Goal: Task Accomplishment & Management: Complete application form

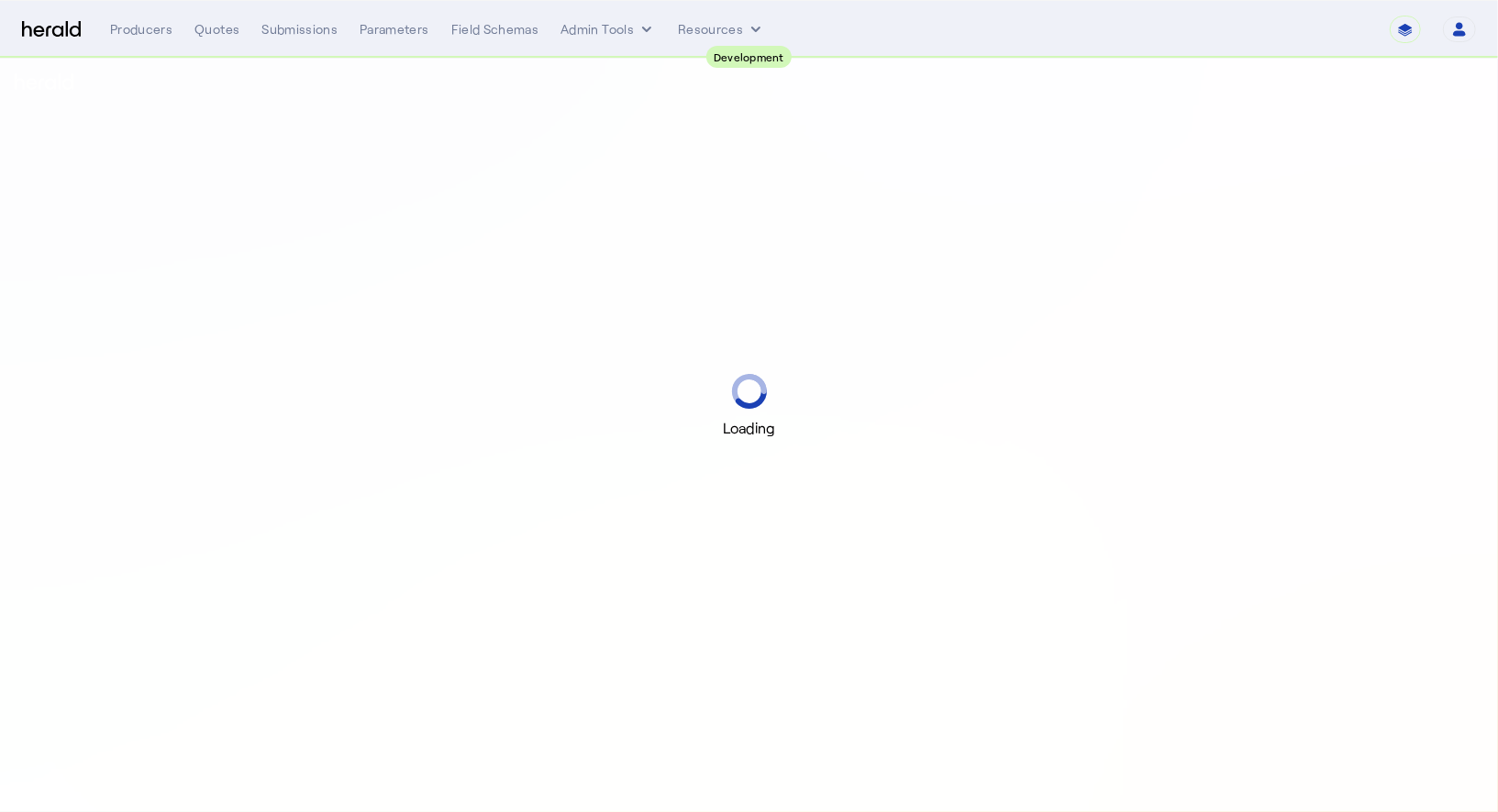
select select "pfm_2v8p_herald_api"
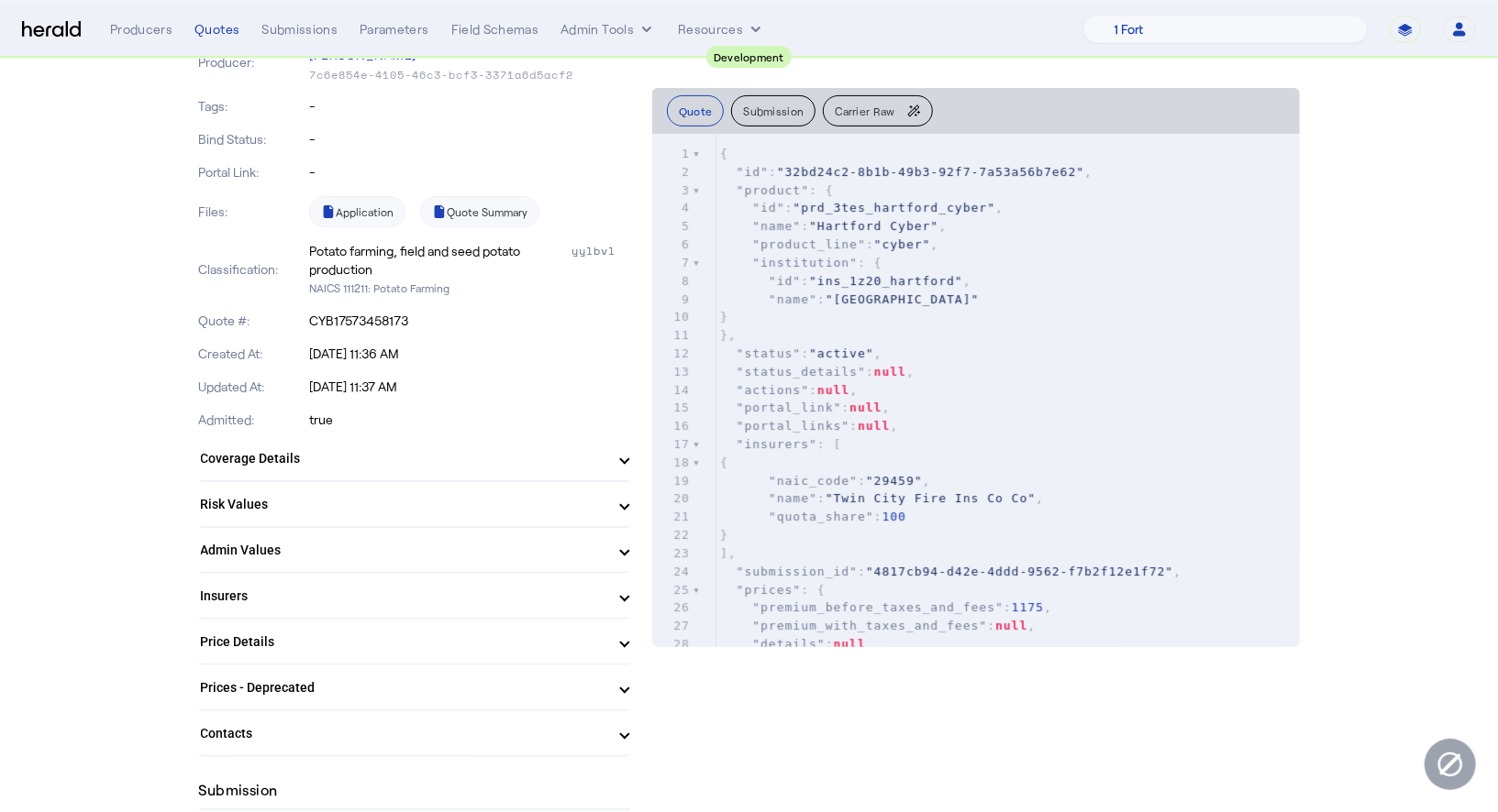
scroll to position [312, 0]
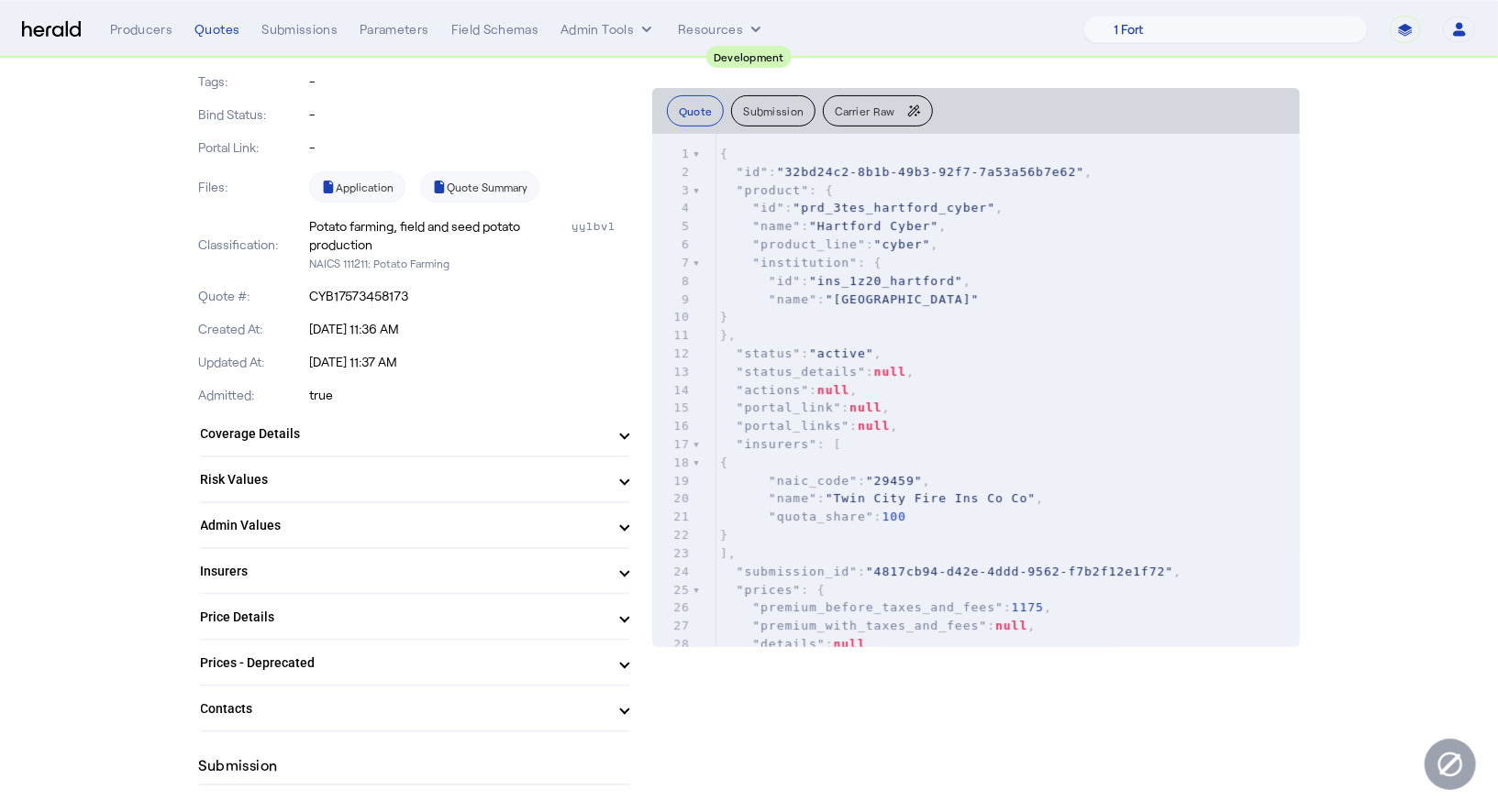
click at [383, 435] on mat-panel-title "Coverage Details" at bounding box center [403, 434] width 405 height 19
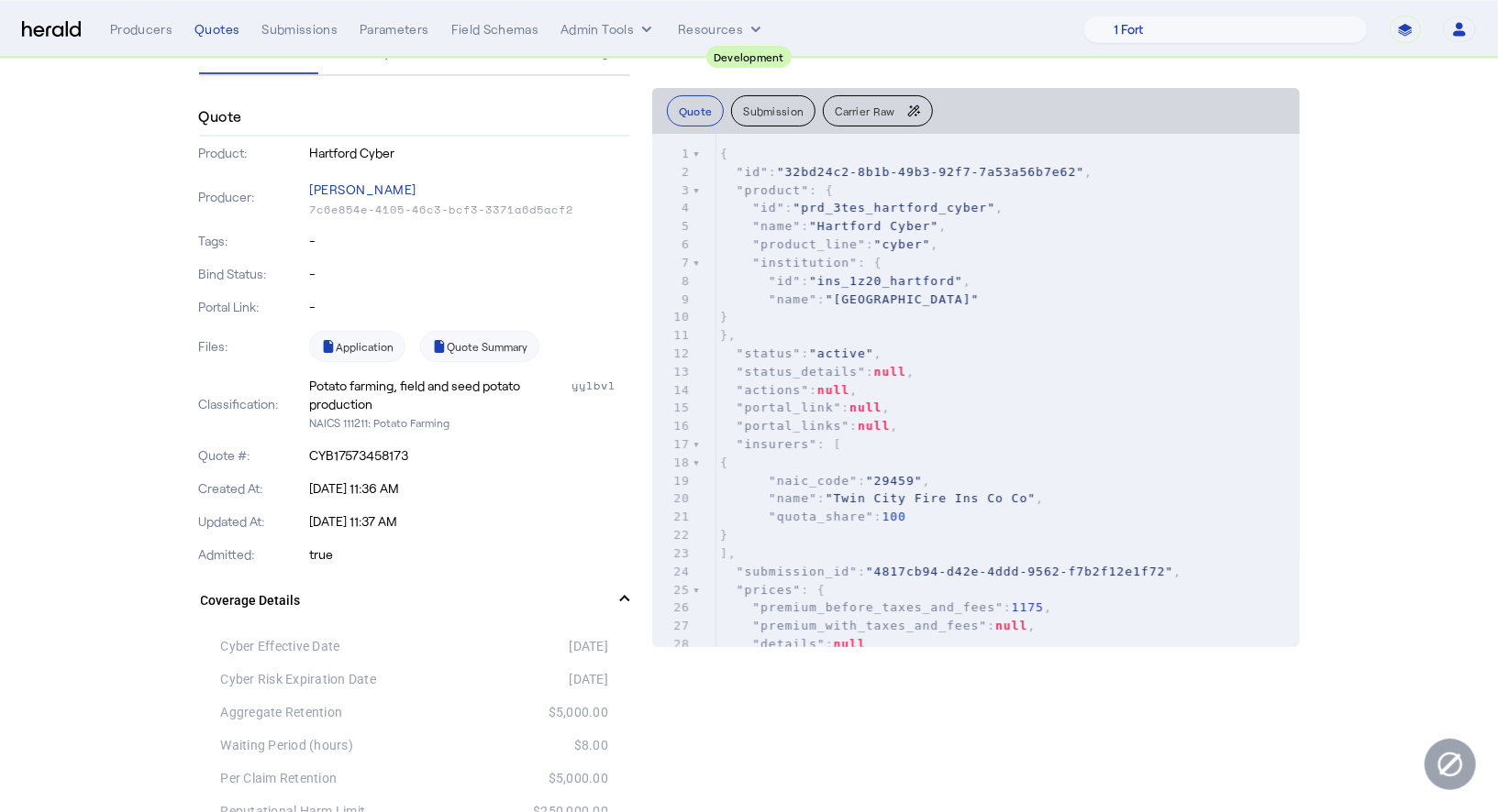
scroll to position [0, 0]
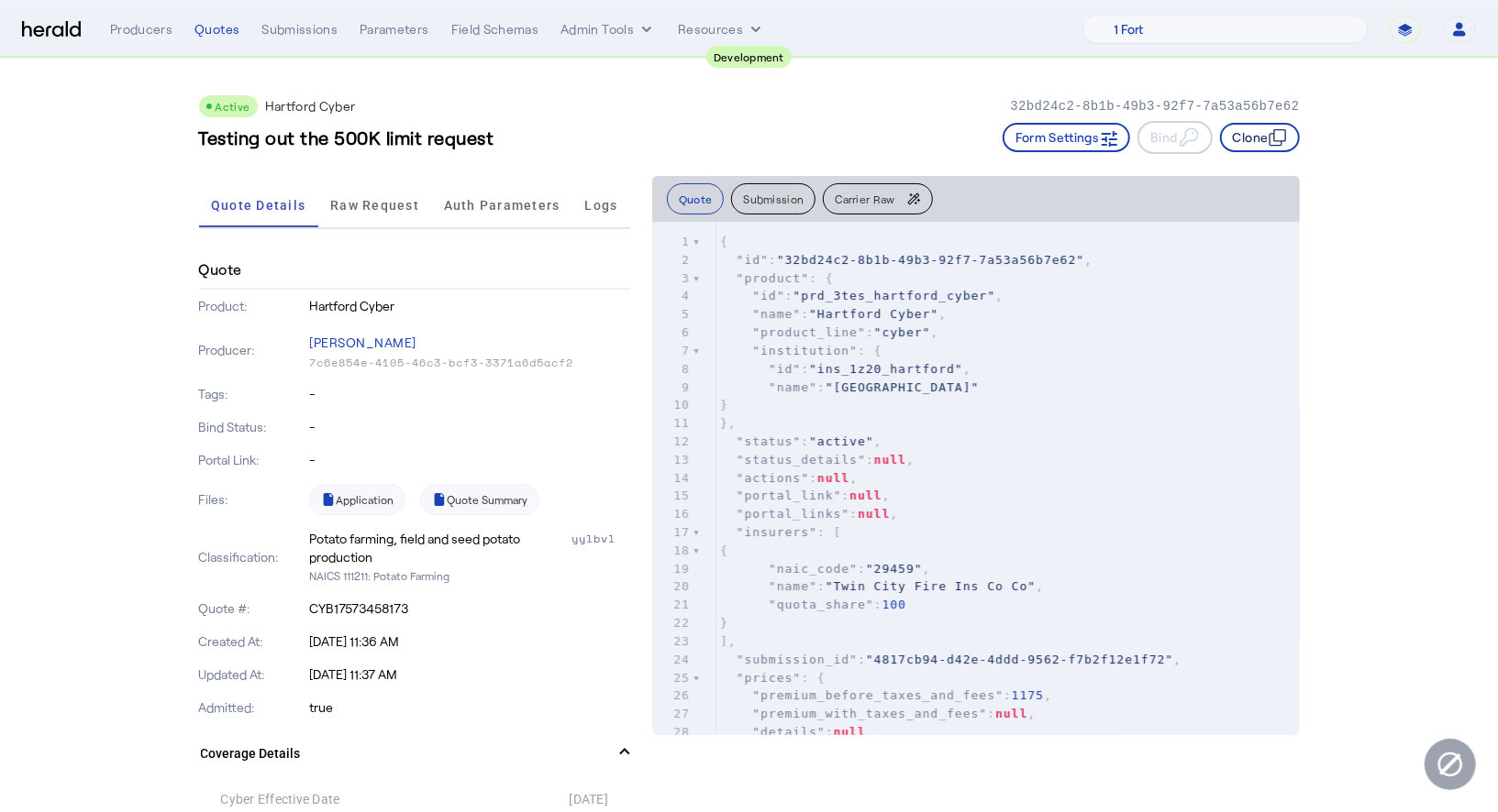
click at [1250, 145] on button "Clone" at bounding box center [1260, 136] width 80 height 29
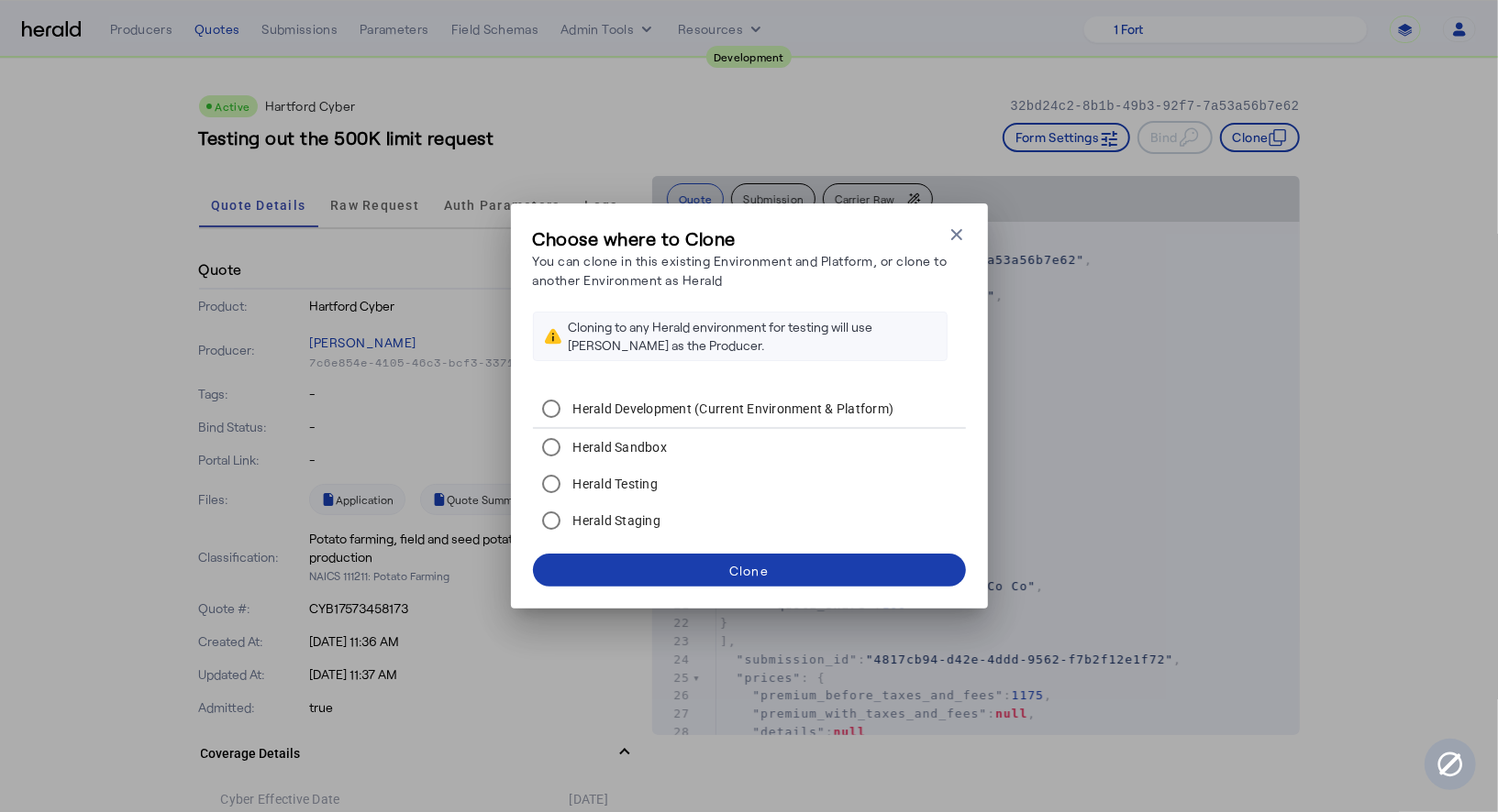
click at [750, 574] on div "Clone" at bounding box center [749, 570] width 40 height 19
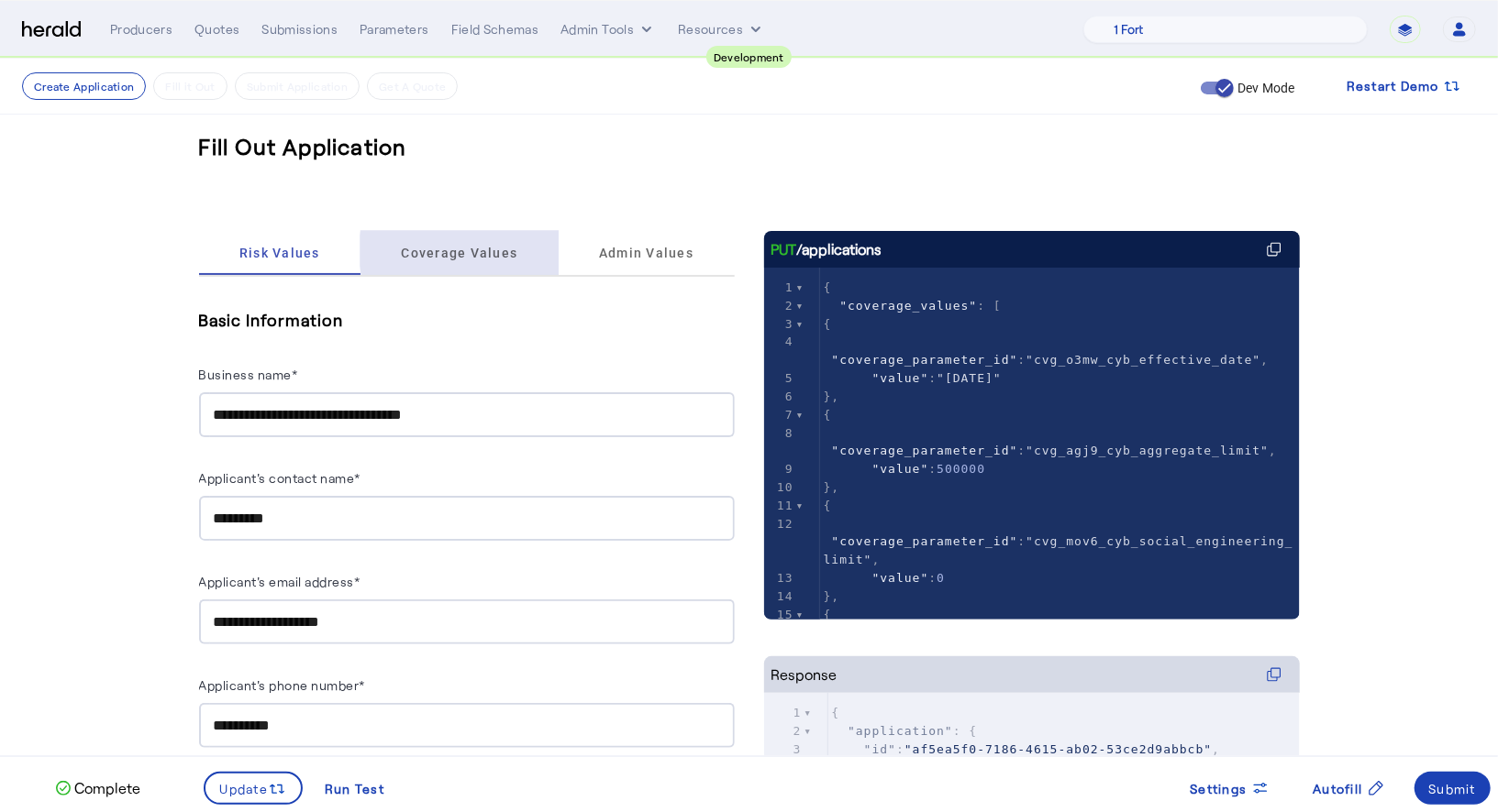
click at [497, 251] on span "Coverage Values" at bounding box center [459, 253] width 116 height 13
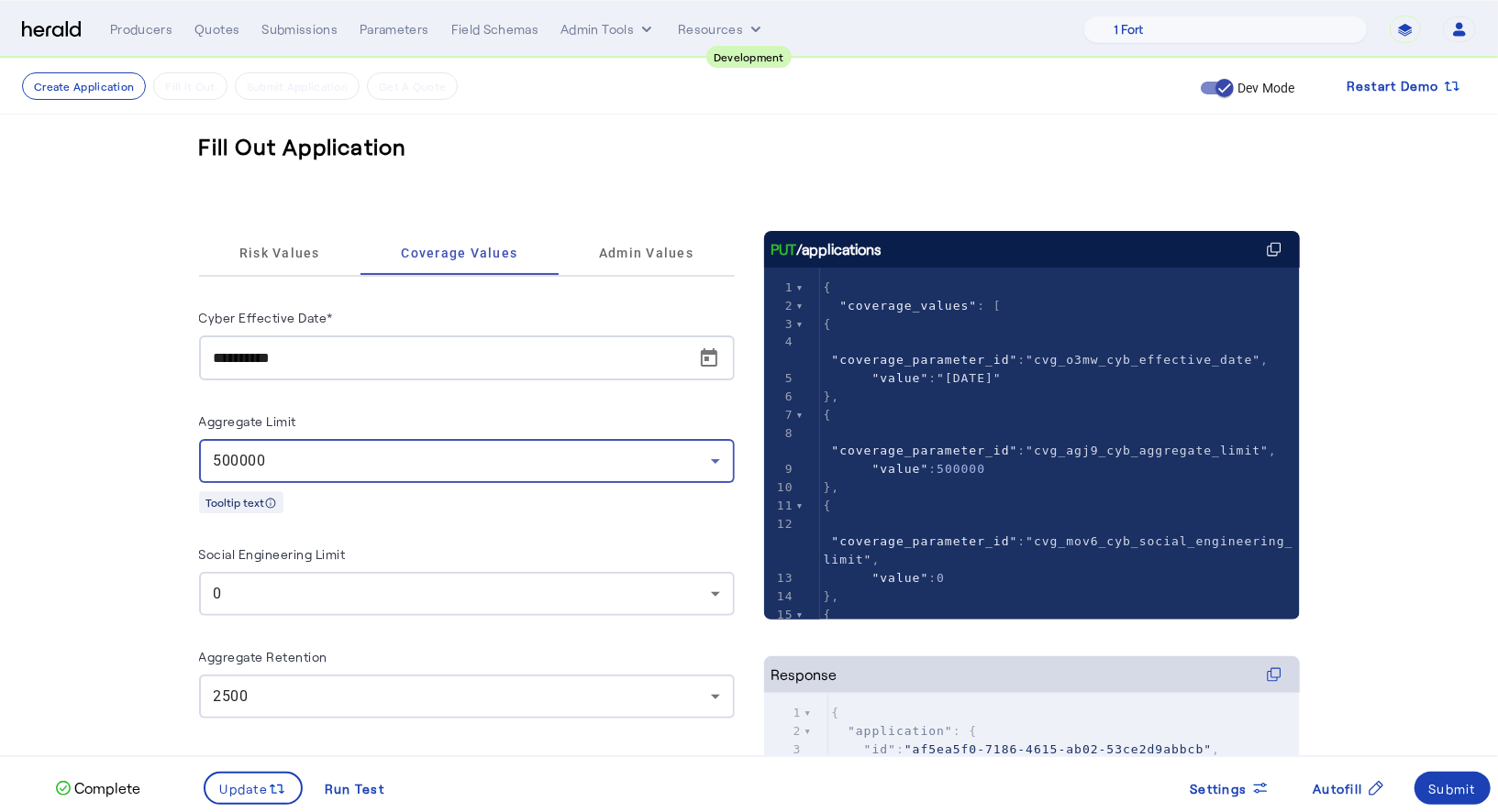
click at [386, 461] on div "500000" at bounding box center [462, 461] width 497 height 22
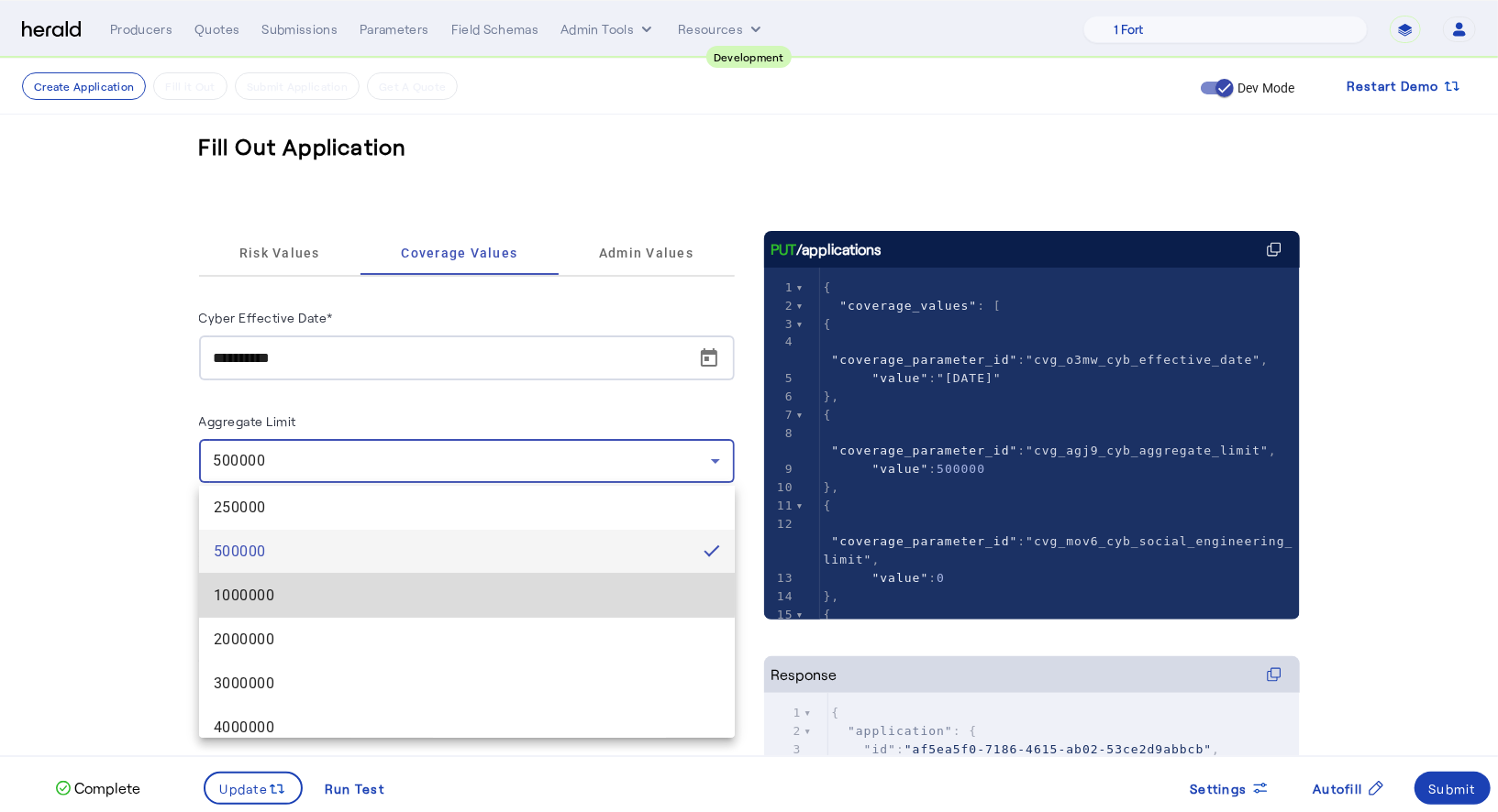
click at [356, 592] on span "1000000" at bounding box center [467, 596] width 507 height 22
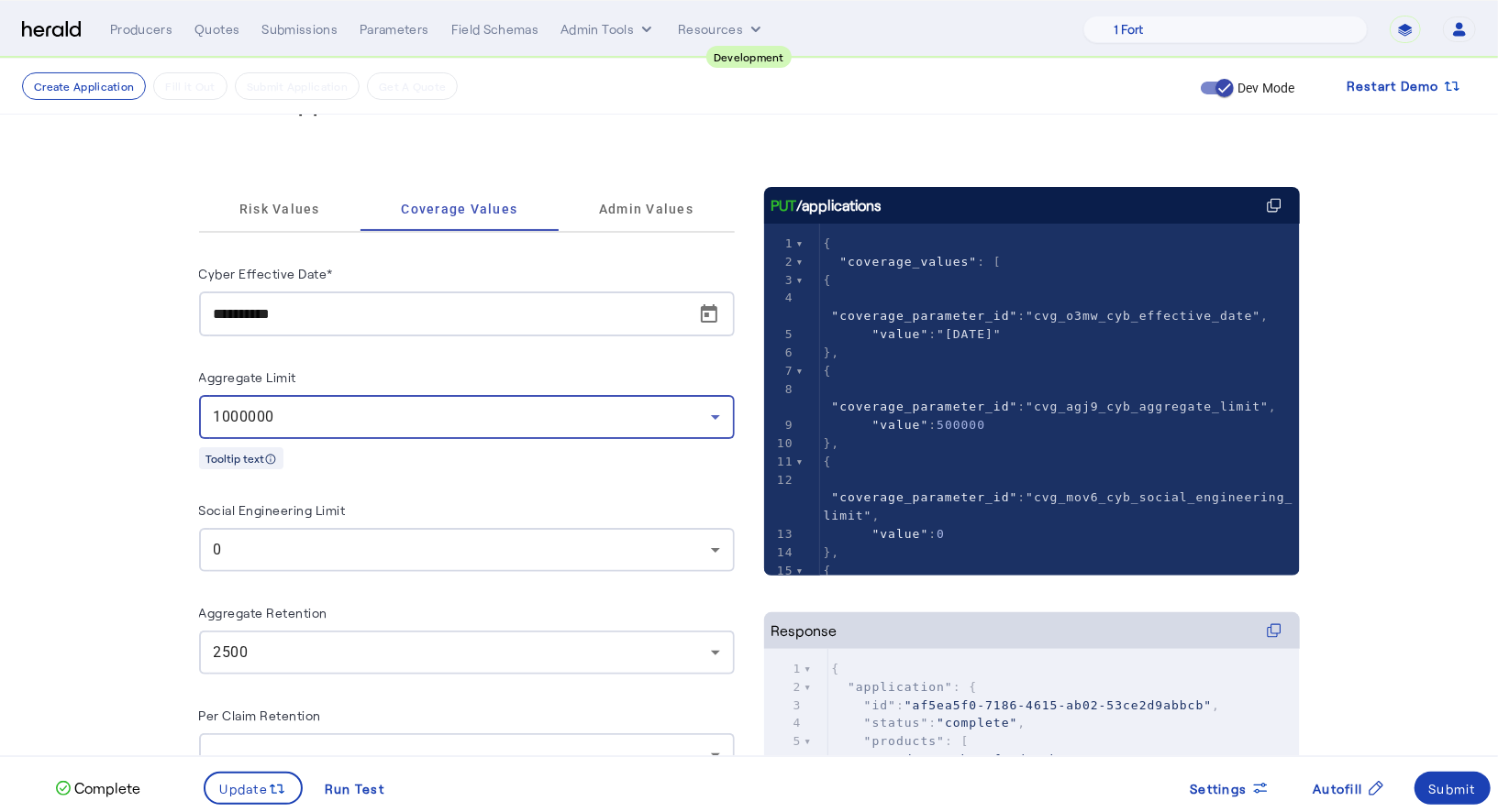
scroll to position [79, 0]
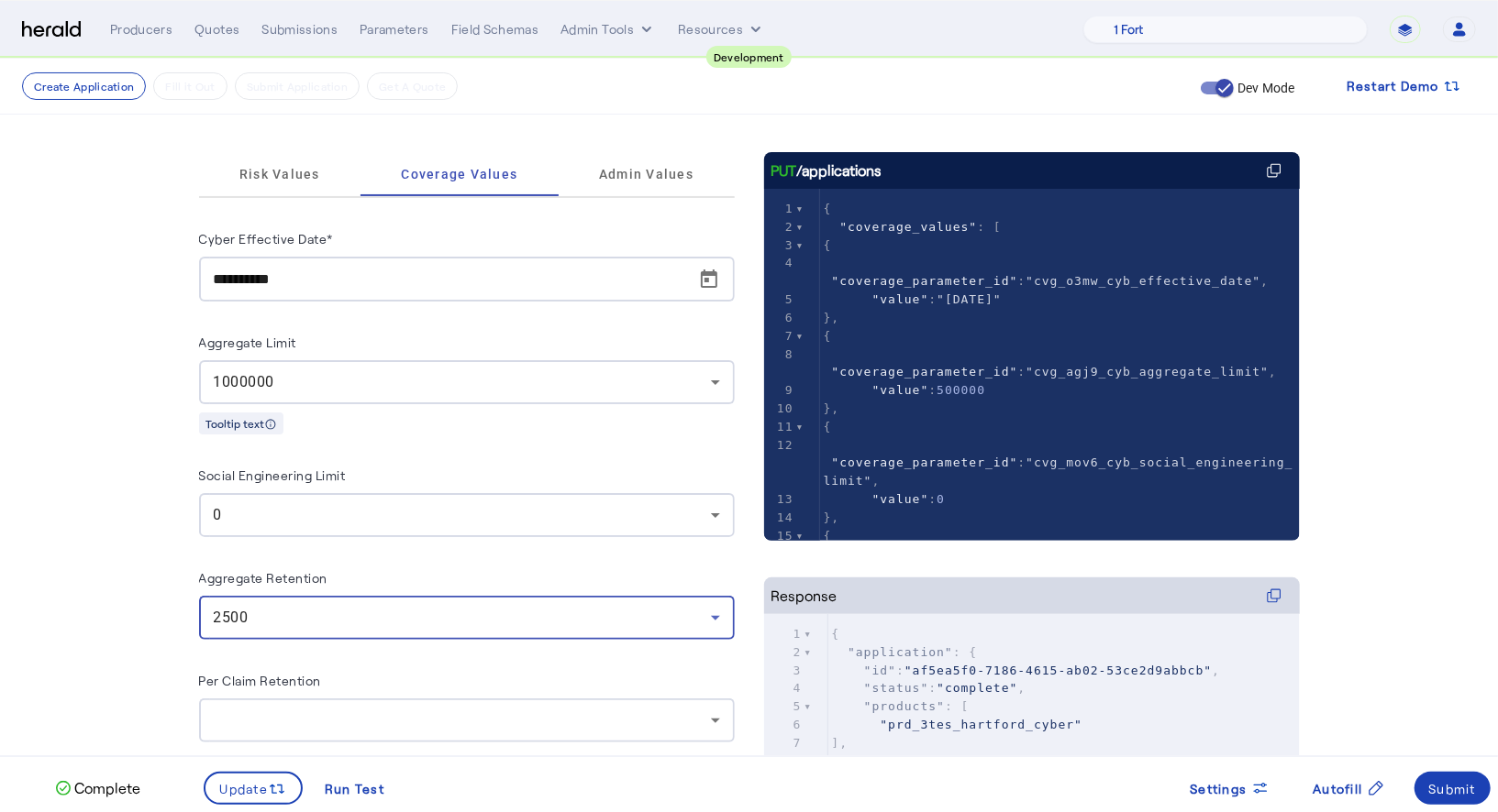
click at [357, 610] on div "2500" at bounding box center [462, 618] width 497 height 22
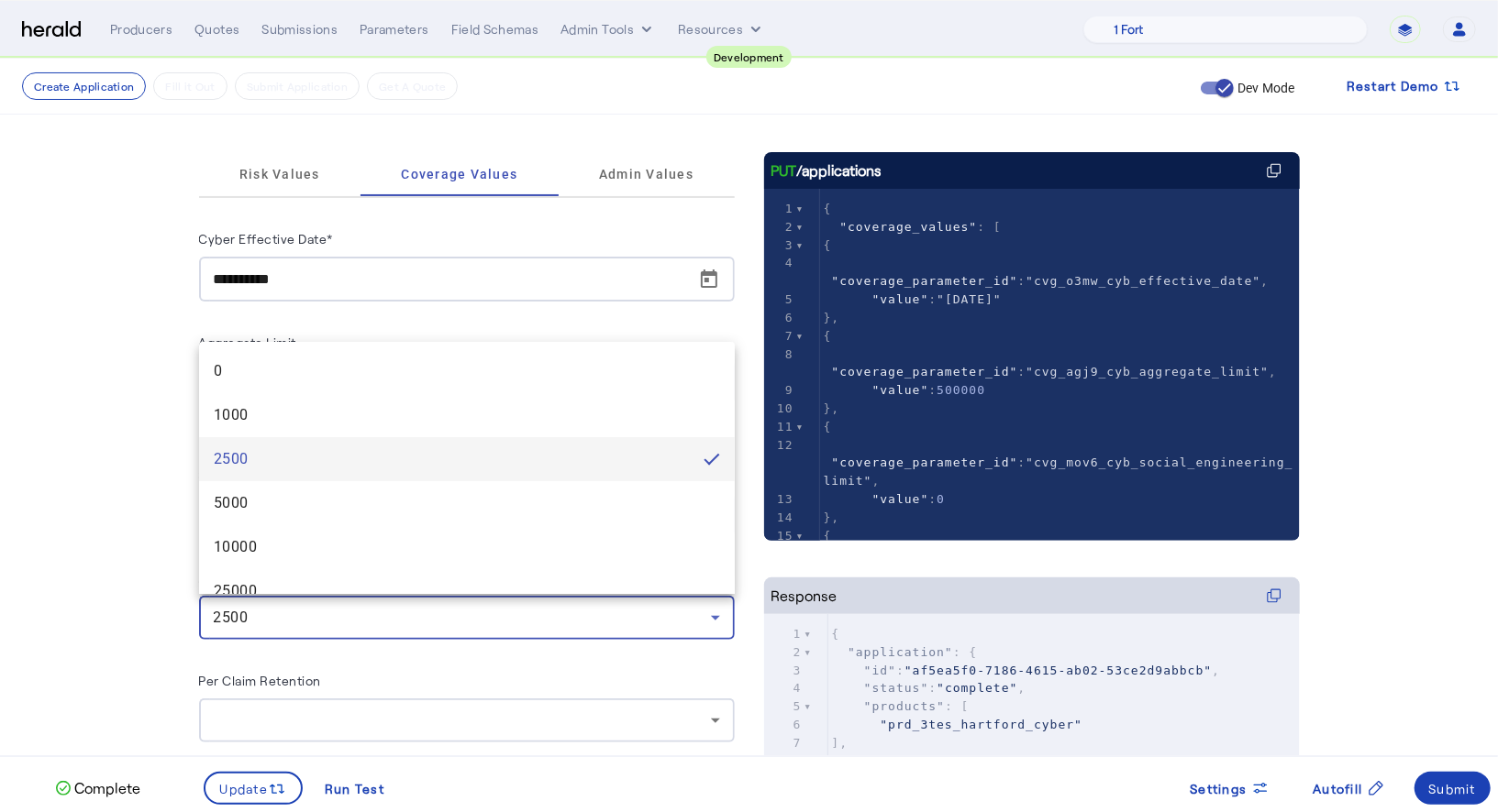
click at [142, 610] on div at bounding box center [749, 406] width 1498 height 812
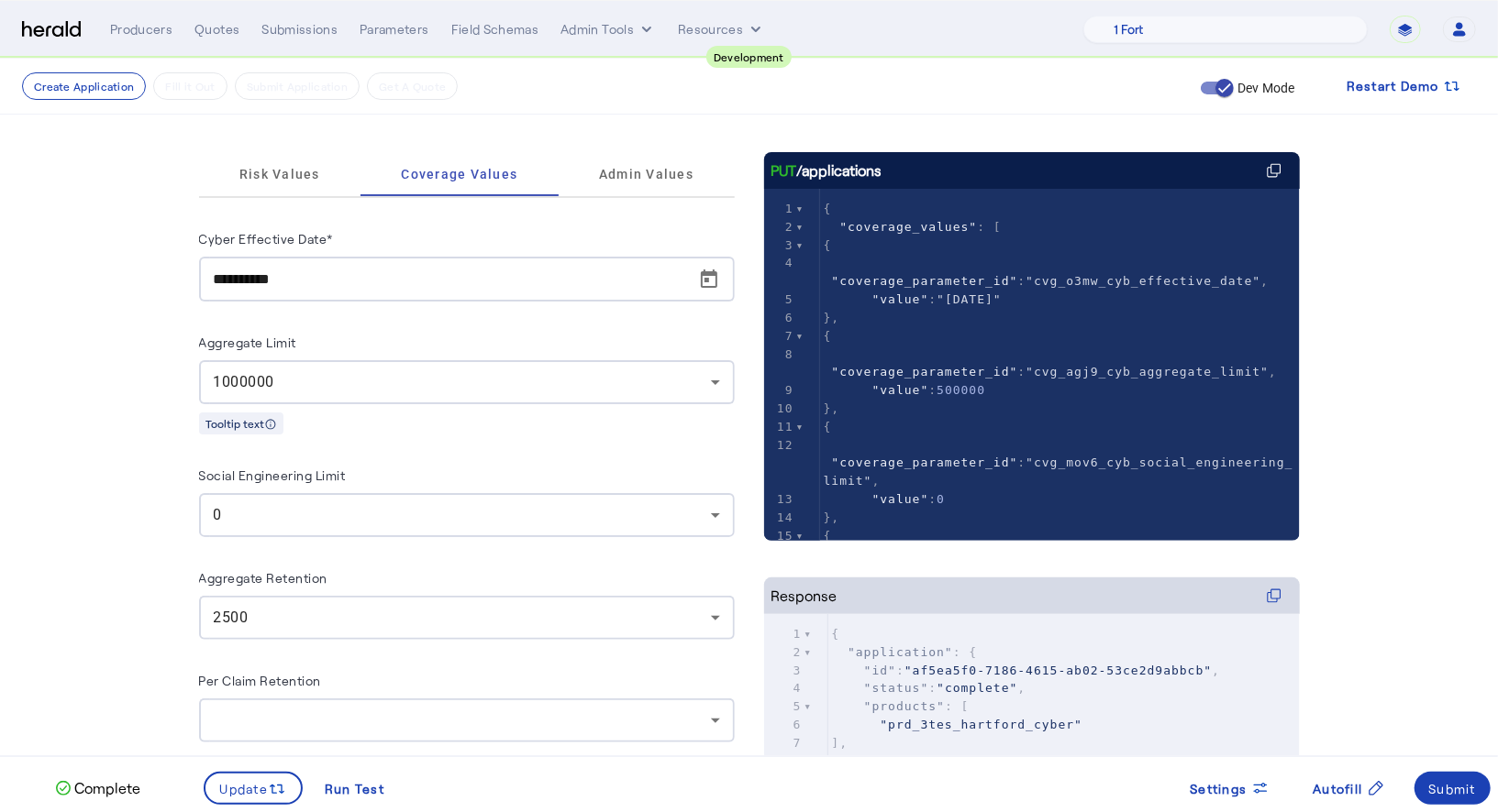
click at [298, 514] on div "0" at bounding box center [462, 515] width 497 height 22
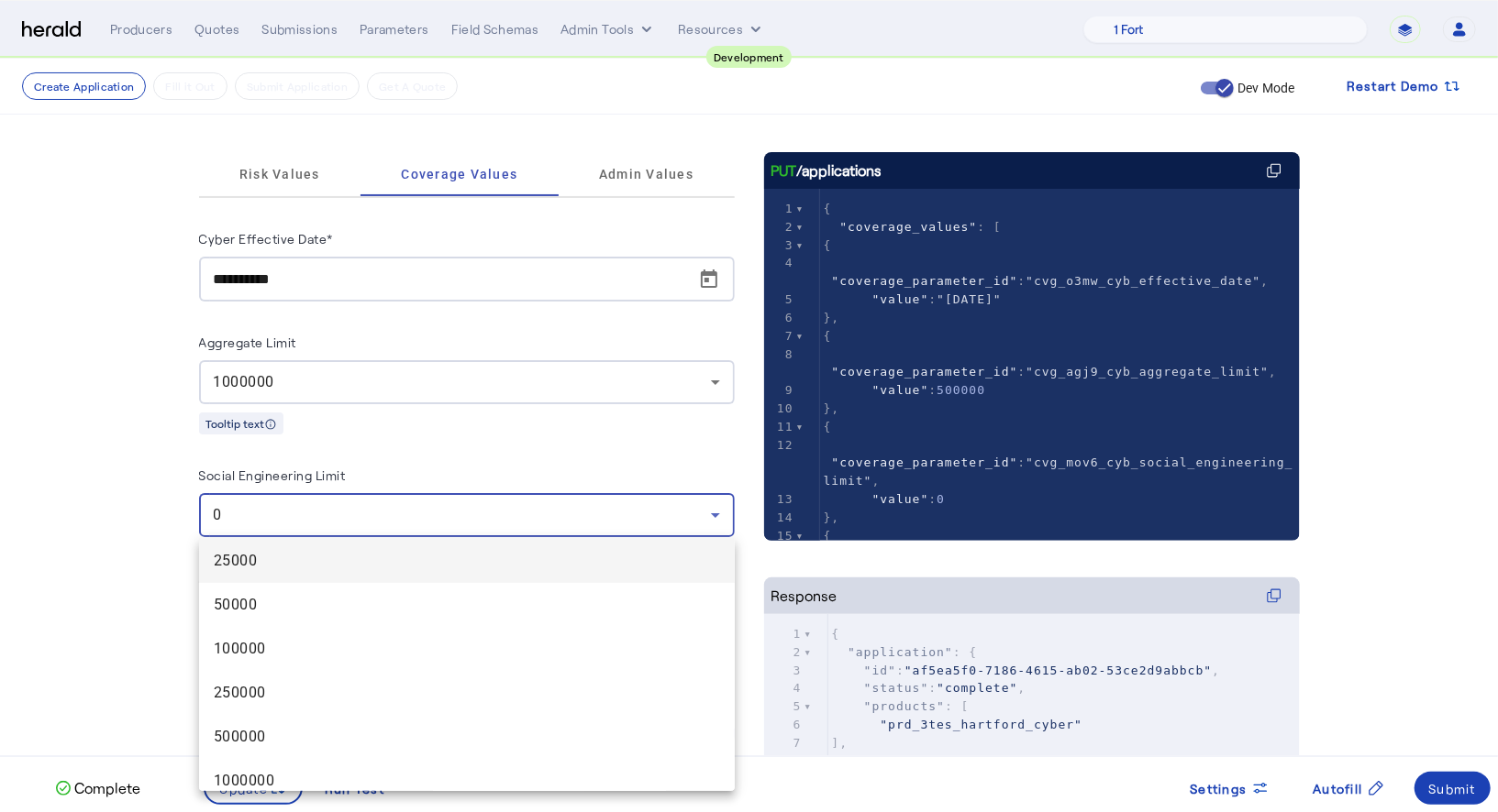
scroll to position [56, 0]
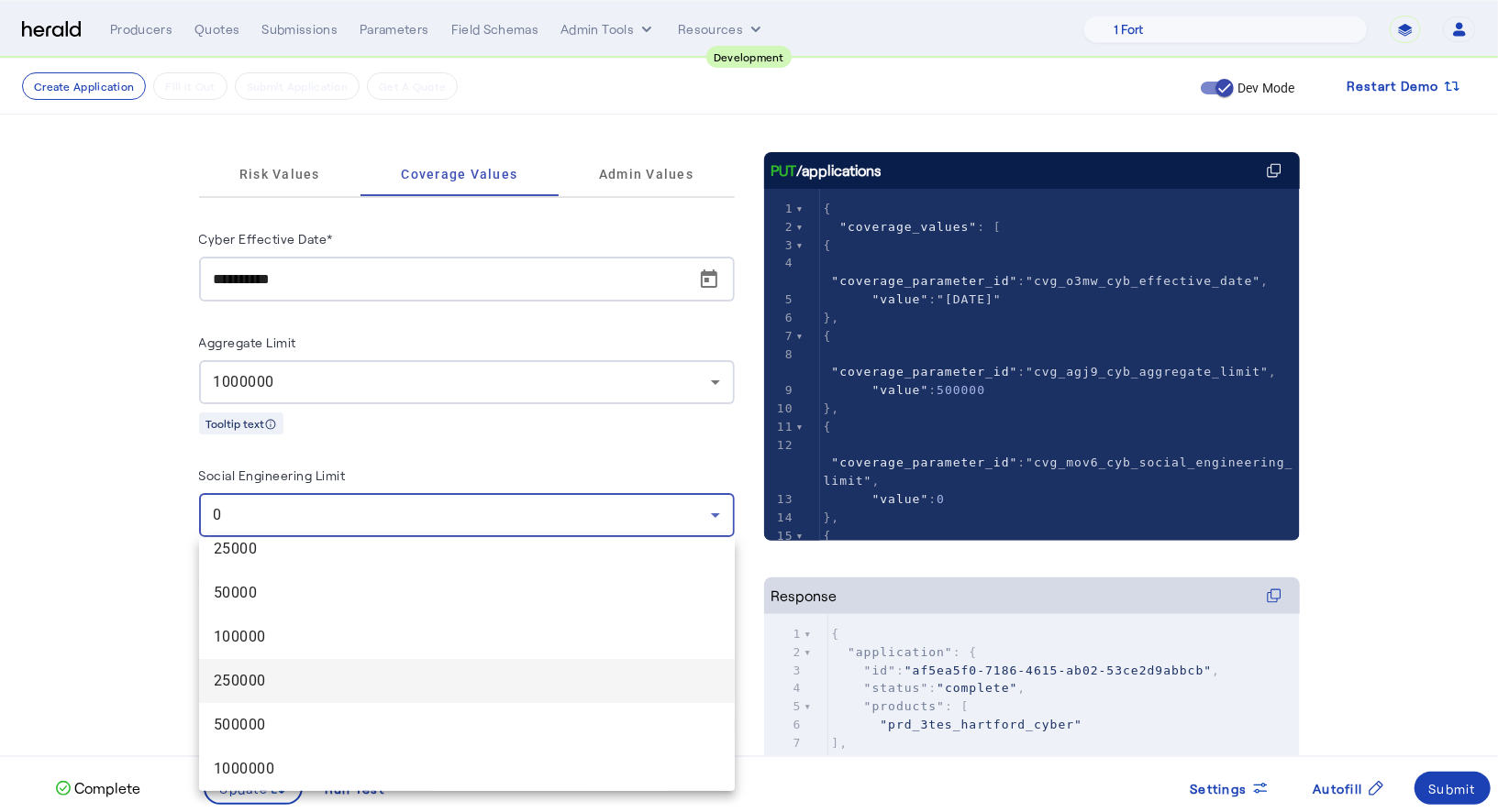
click at [282, 672] on span "250000" at bounding box center [467, 682] width 507 height 22
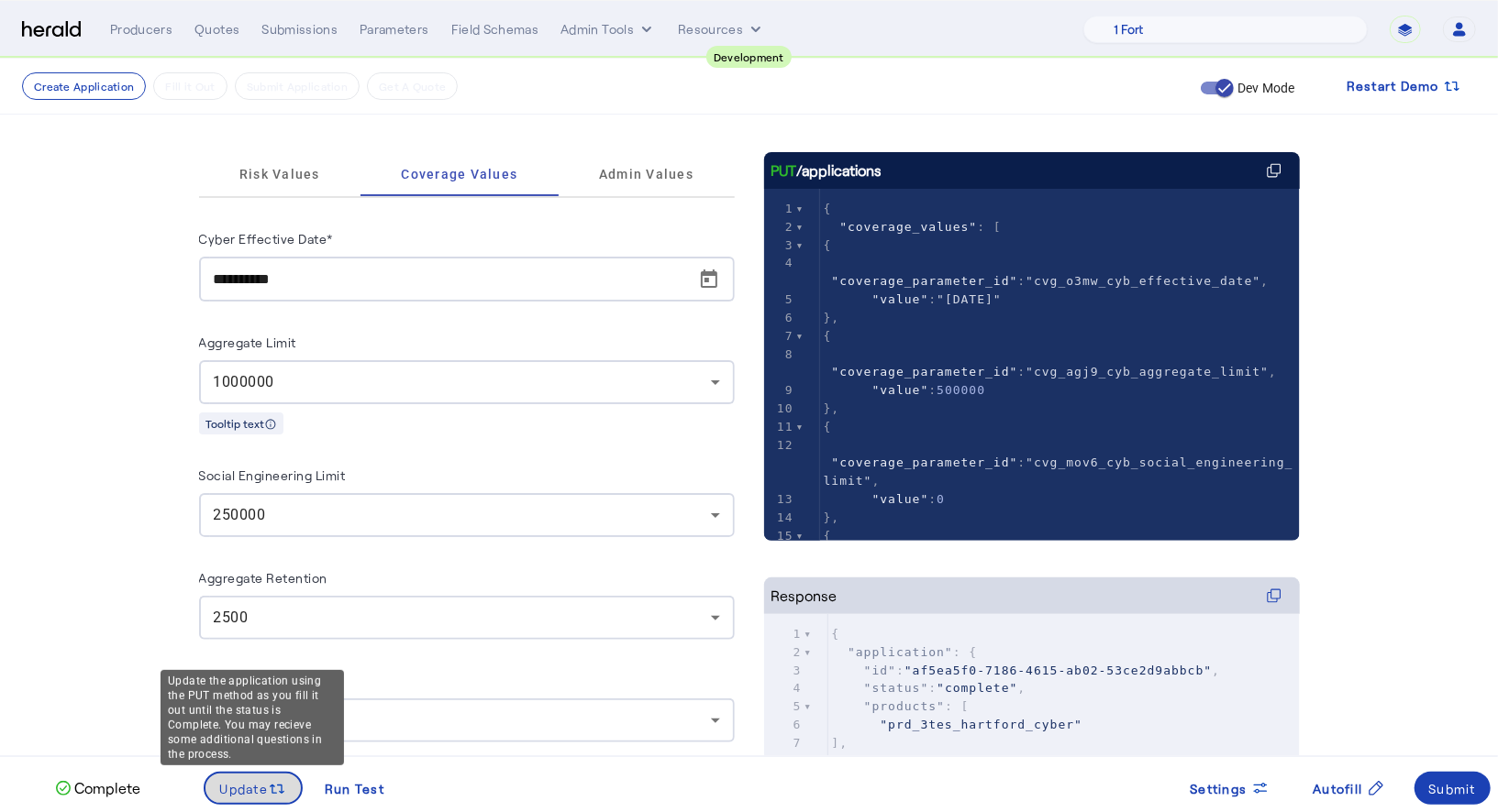
click at [260, 785] on span "Update" at bounding box center [244, 788] width 49 height 19
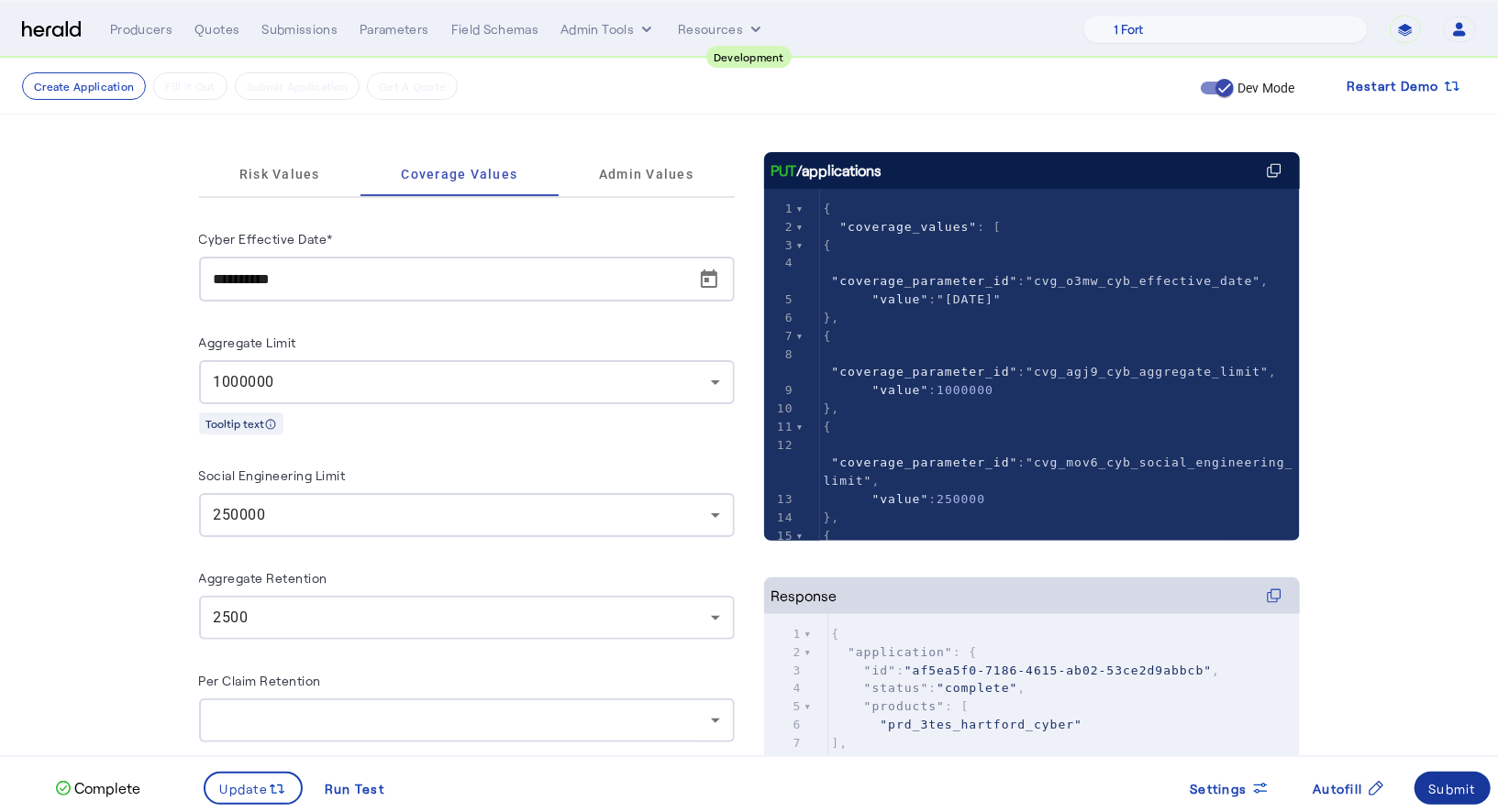
click at [1438, 783] on div "Submit" at bounding box center [1453, 788] width 48 height 19
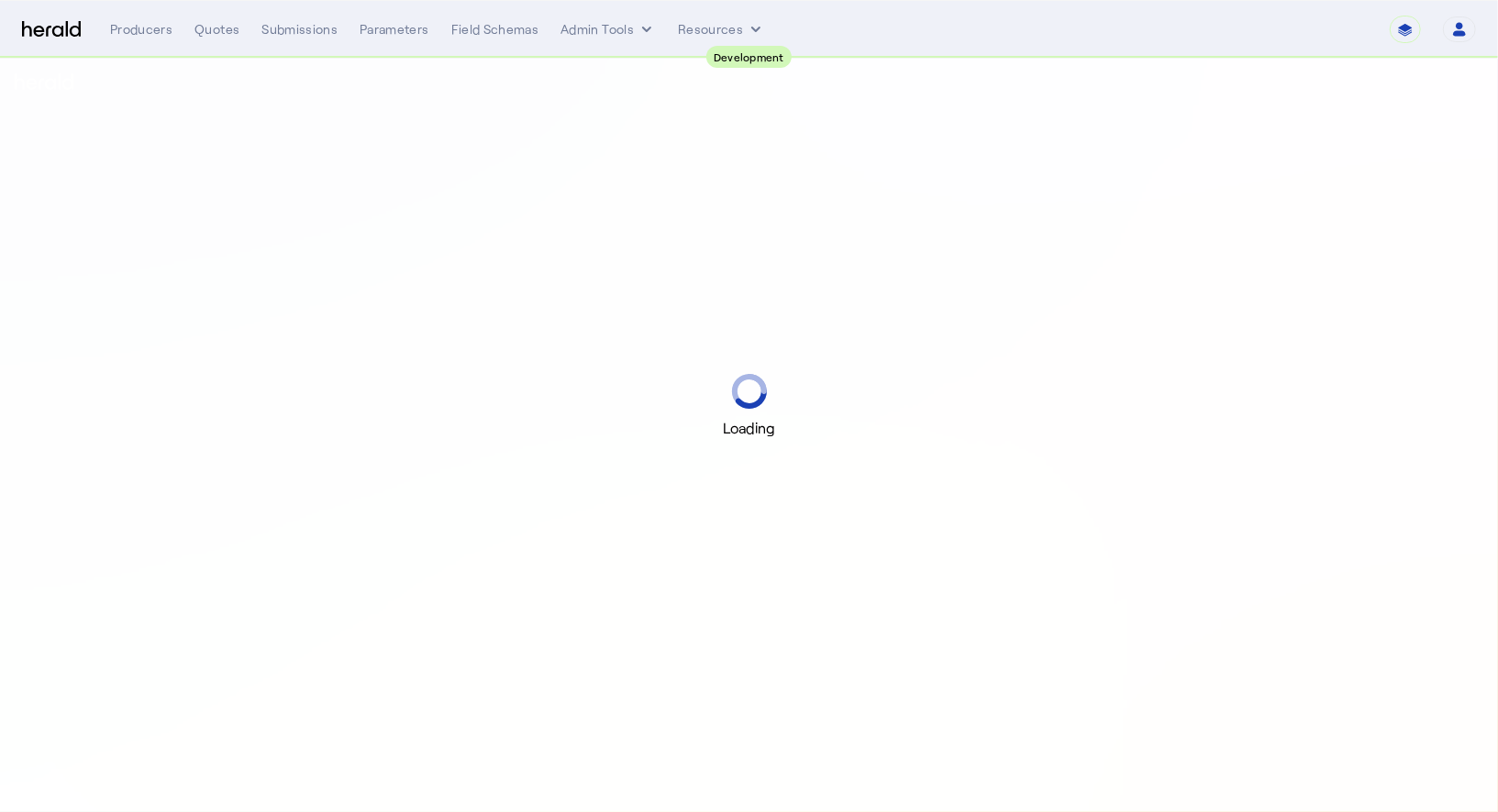
select select "pfm_2v8p_herald_api"
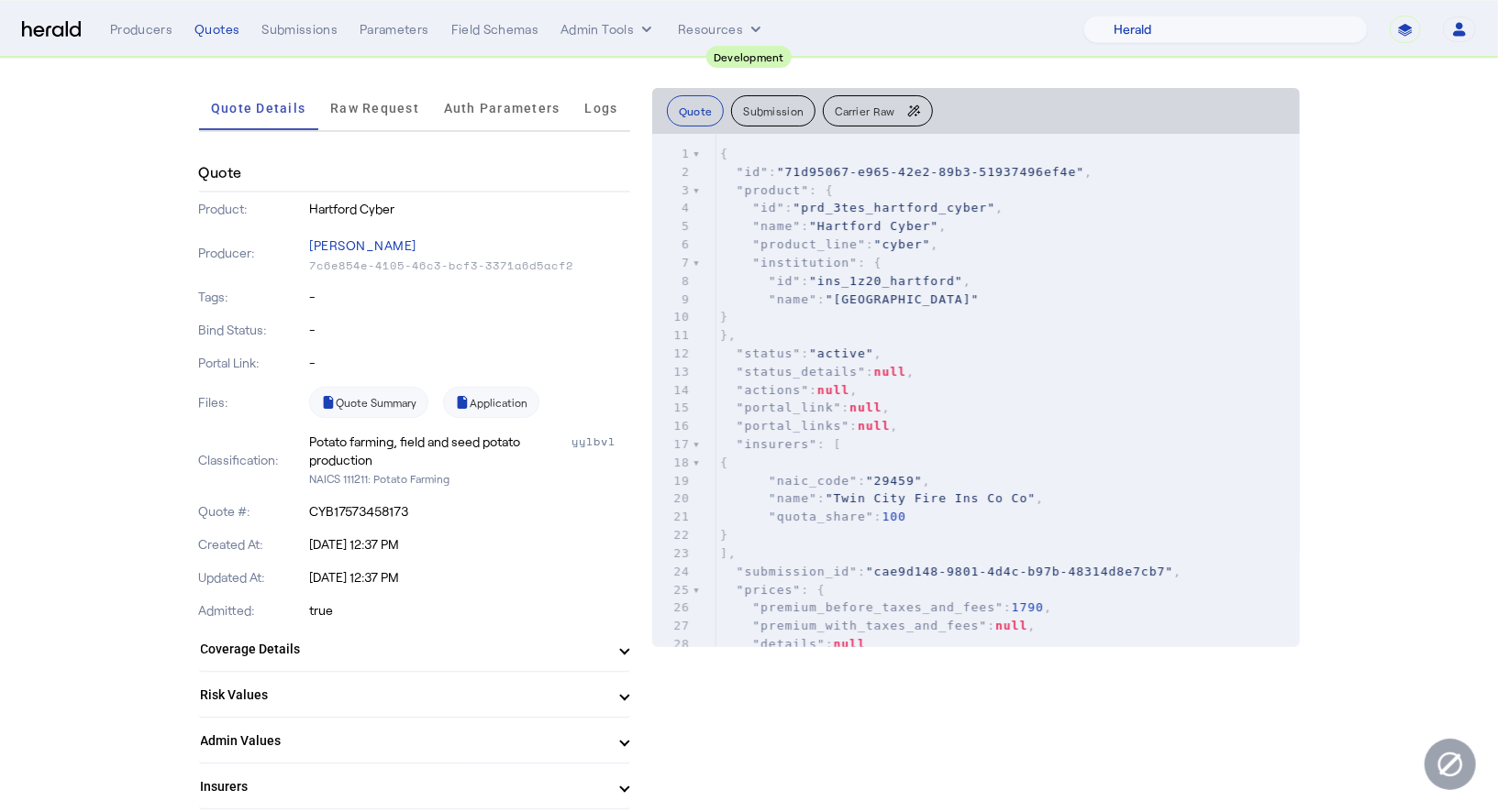
scroll to position [261, 0]
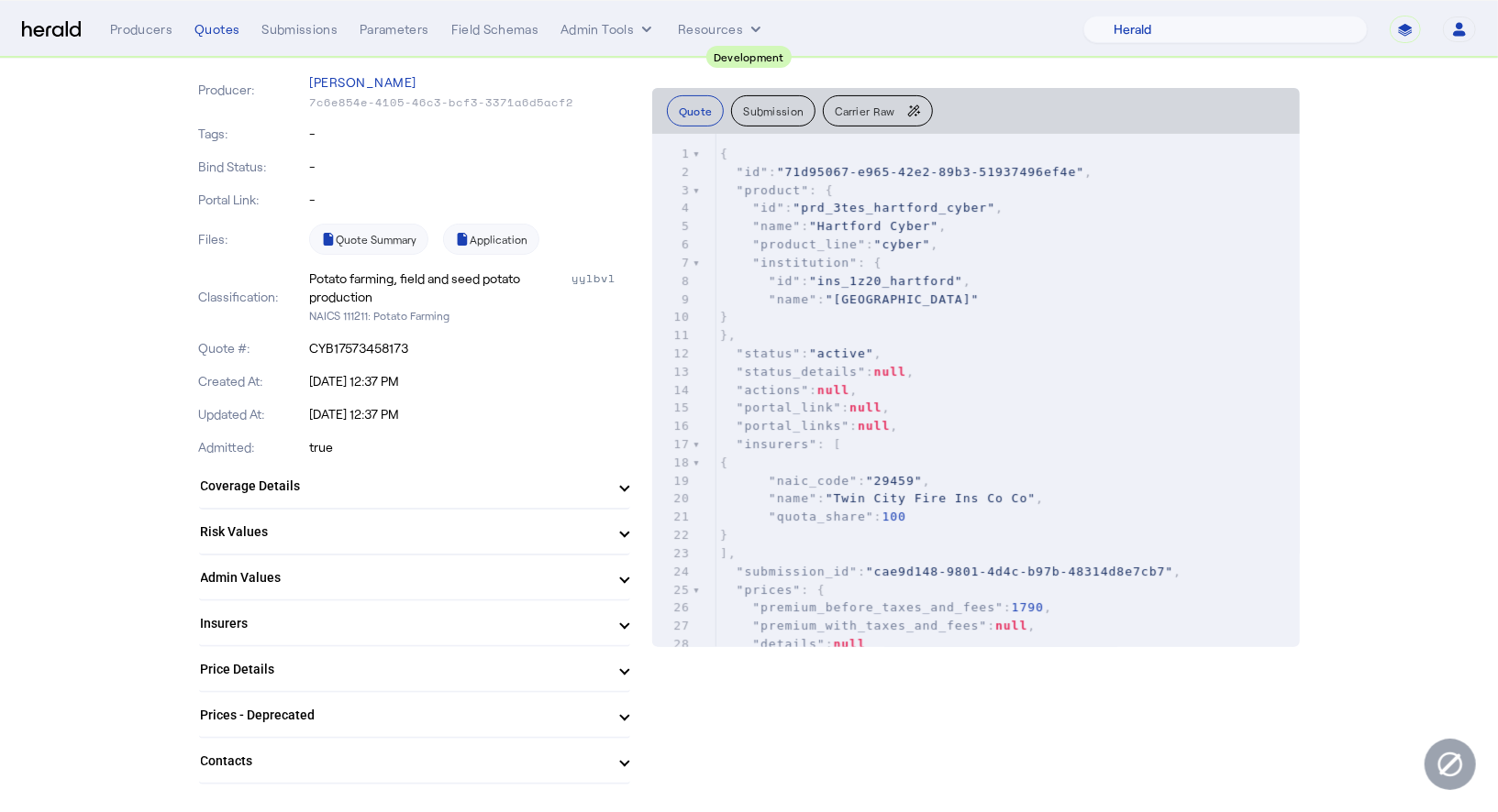
click at [348, 497] on mat-expansion-panel-header "Coverage Details" at bounding box center [414, 486] width 431 height 44
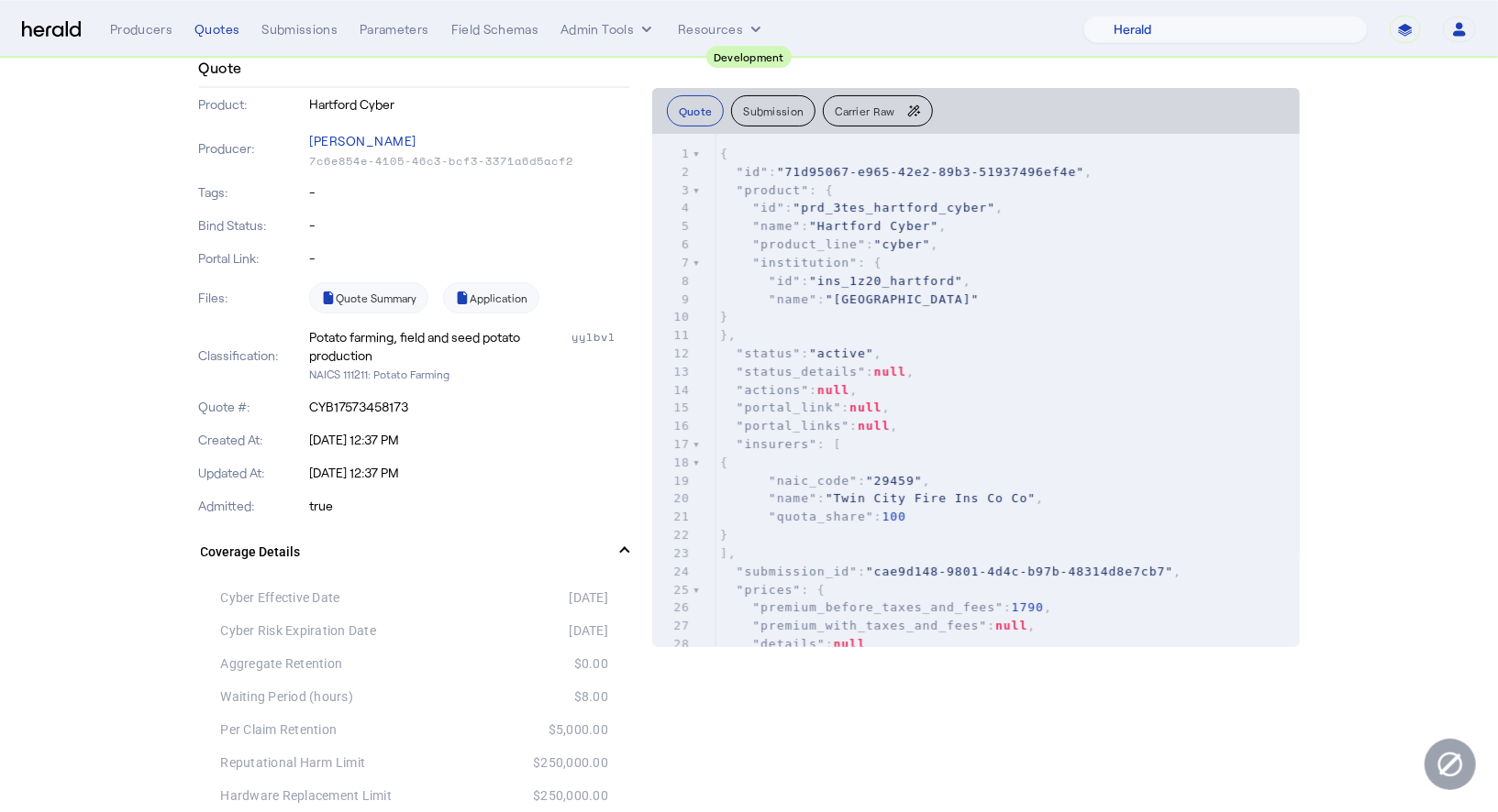
scroll to position [0, 0]
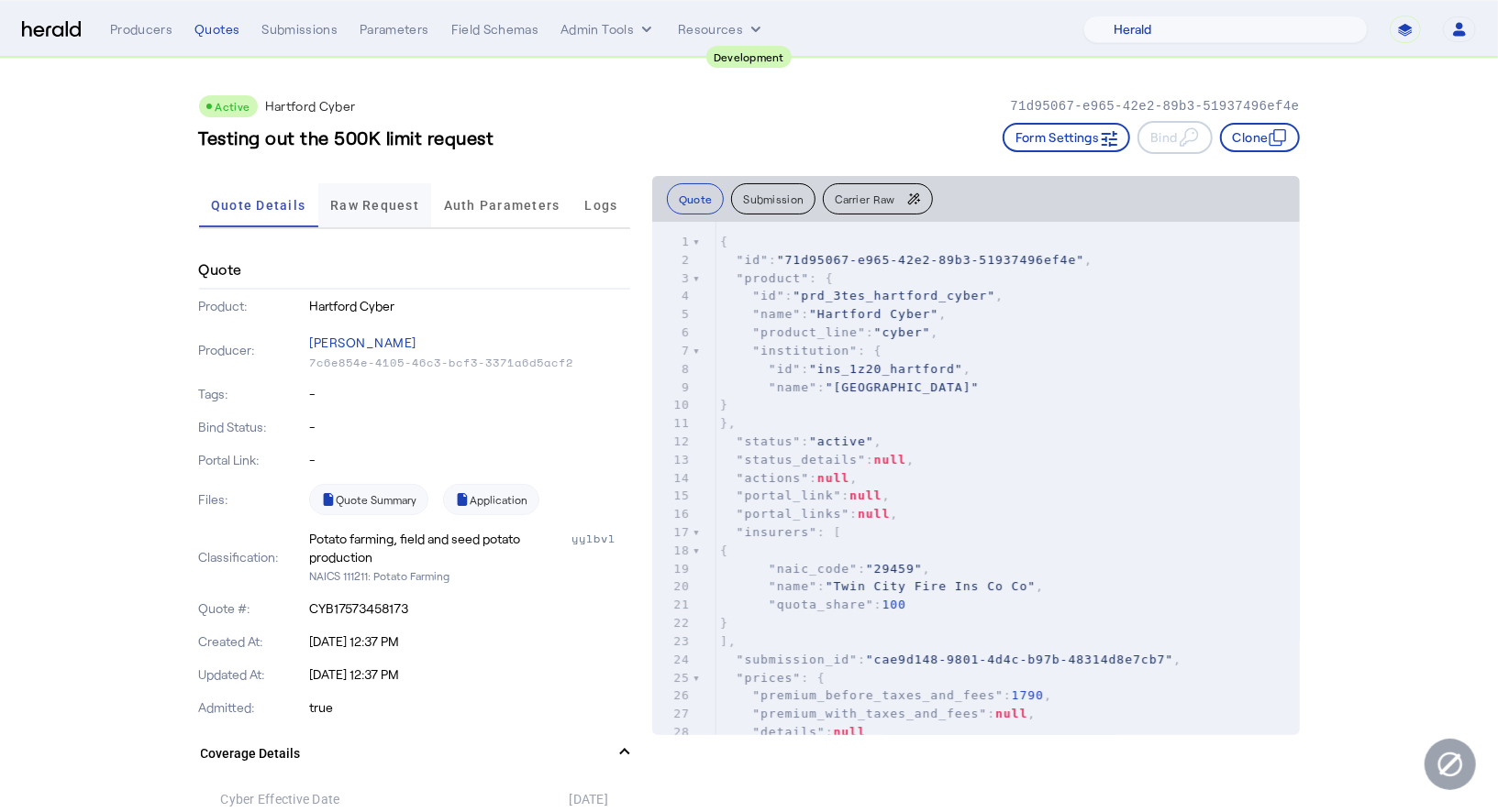
click at [403, 209] on span "Raw Request" at bounding box center [374, 205] width 89 height 13
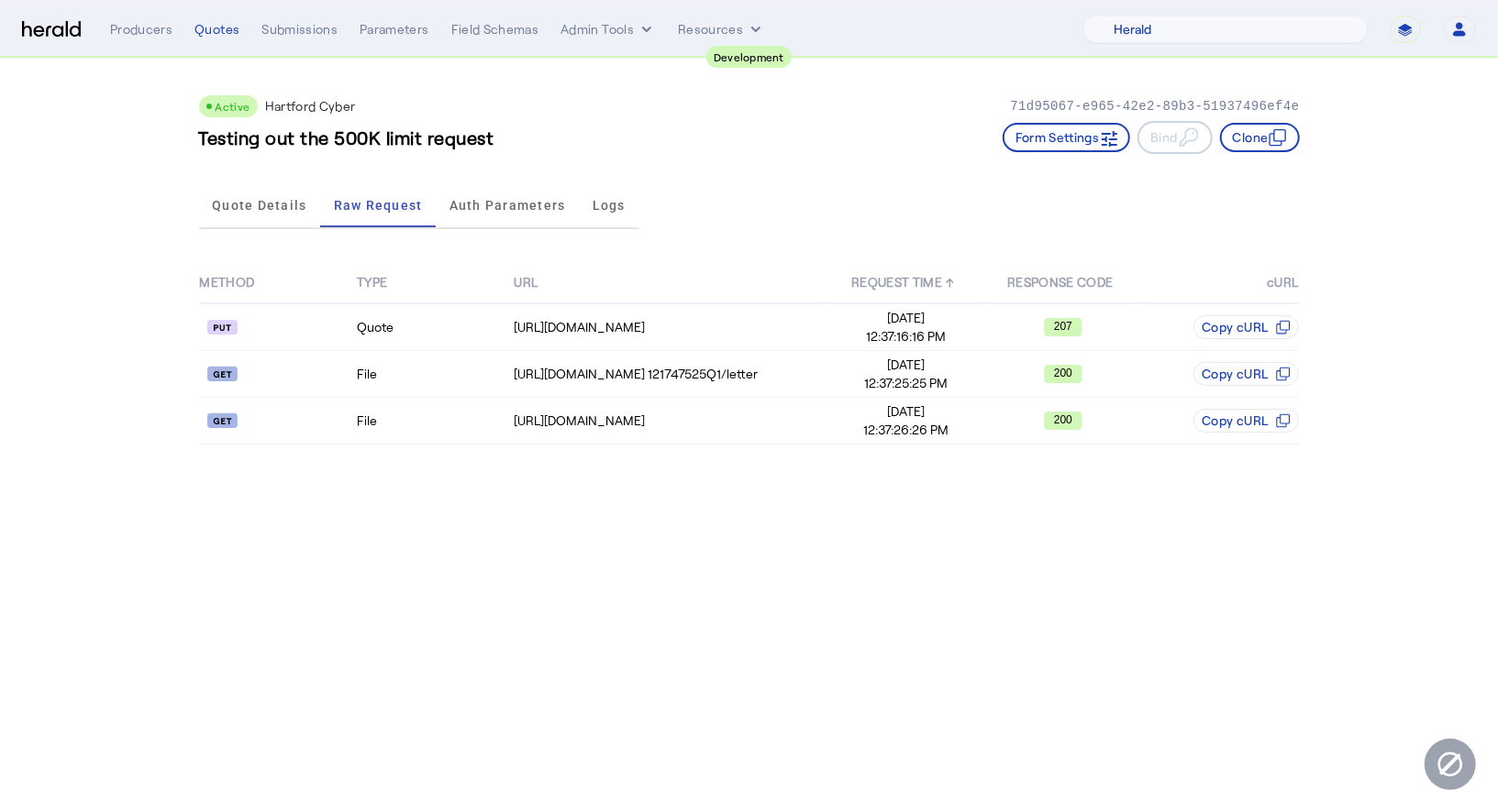
click at [600, 300] on th "URL" at bounding box center [670, 283] width 315 height 41
click at [597, 332] on div "https://qa-APIs.thehartford.com/global-specialty/financial-lines/v3.0/customer/…" at bounding box center [670, 327] width 313 height 18
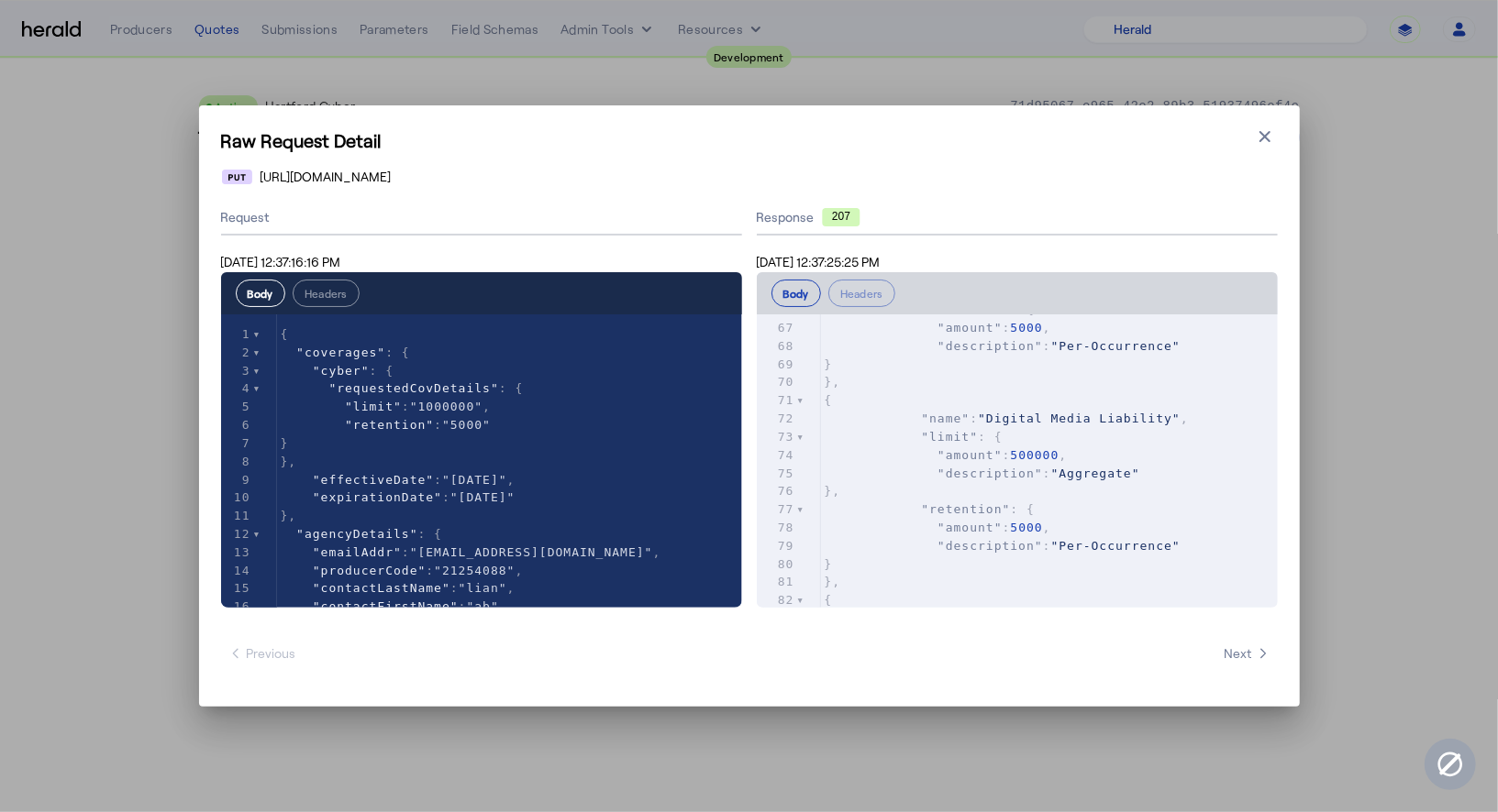
scroll to position [1458, 0]
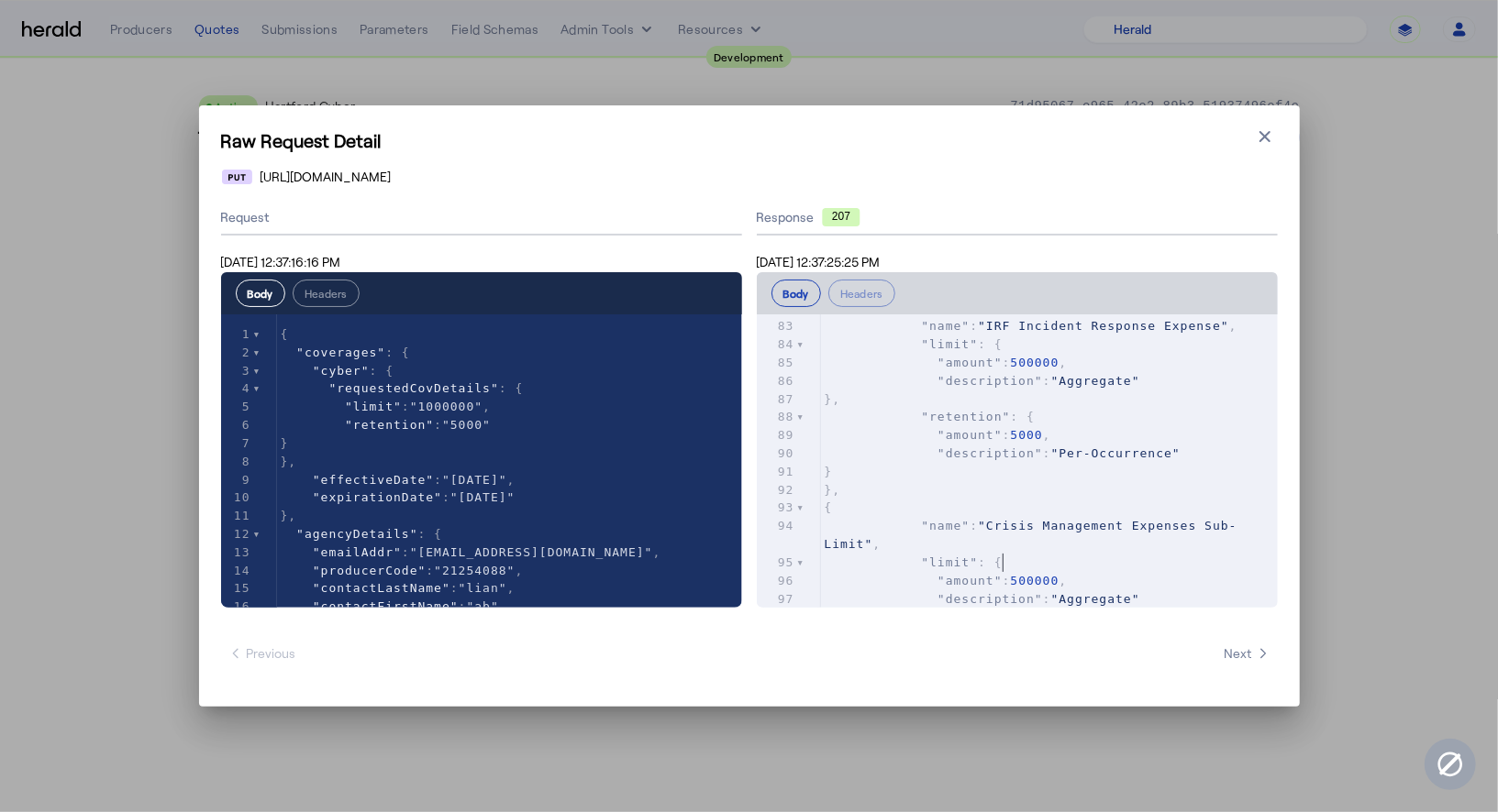
click at [1072, 562] on pre ""limit" : {" at bounding box center [1049, 563] width 457 height 18
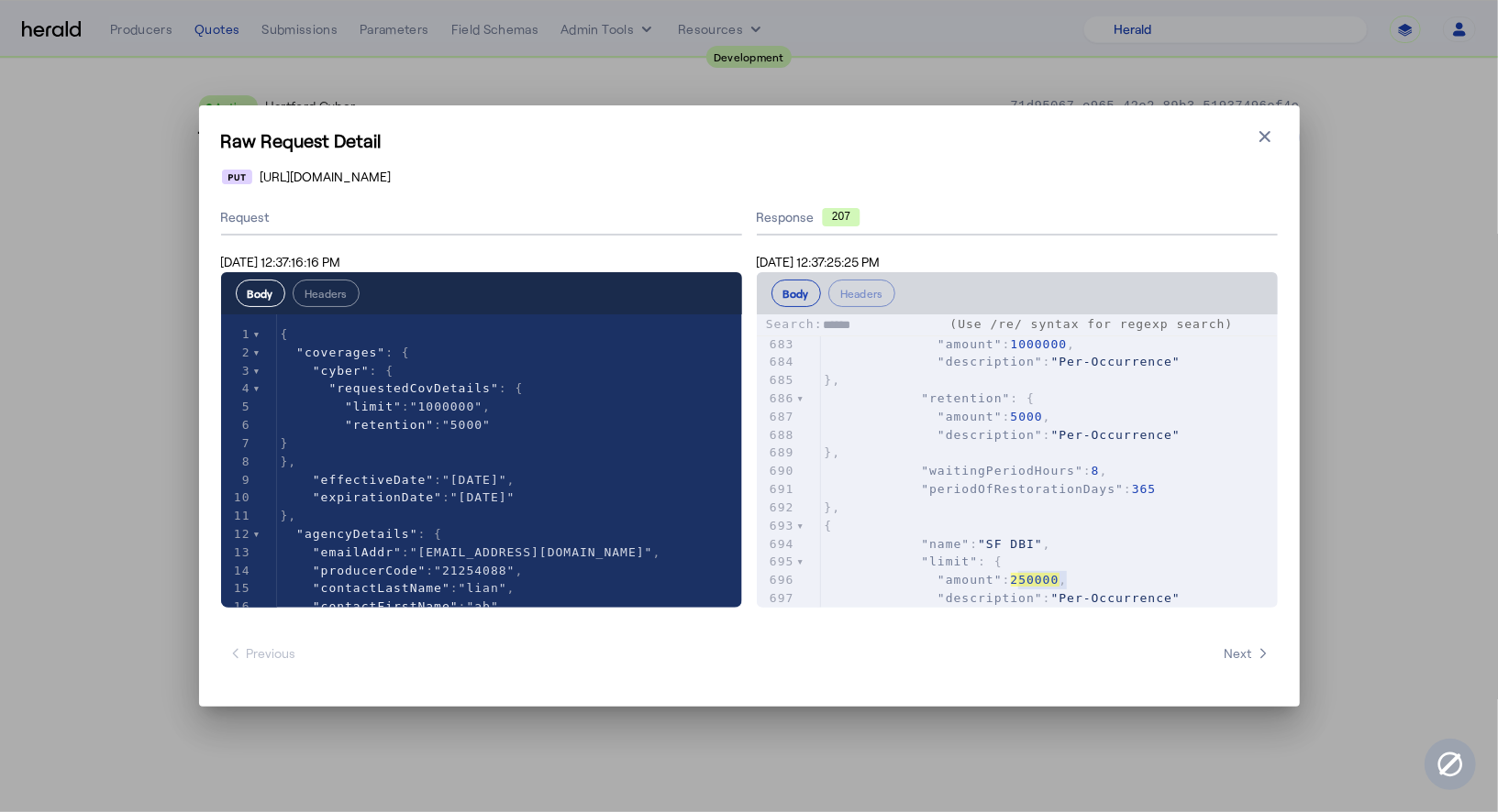
scroll to position [13280, 0]
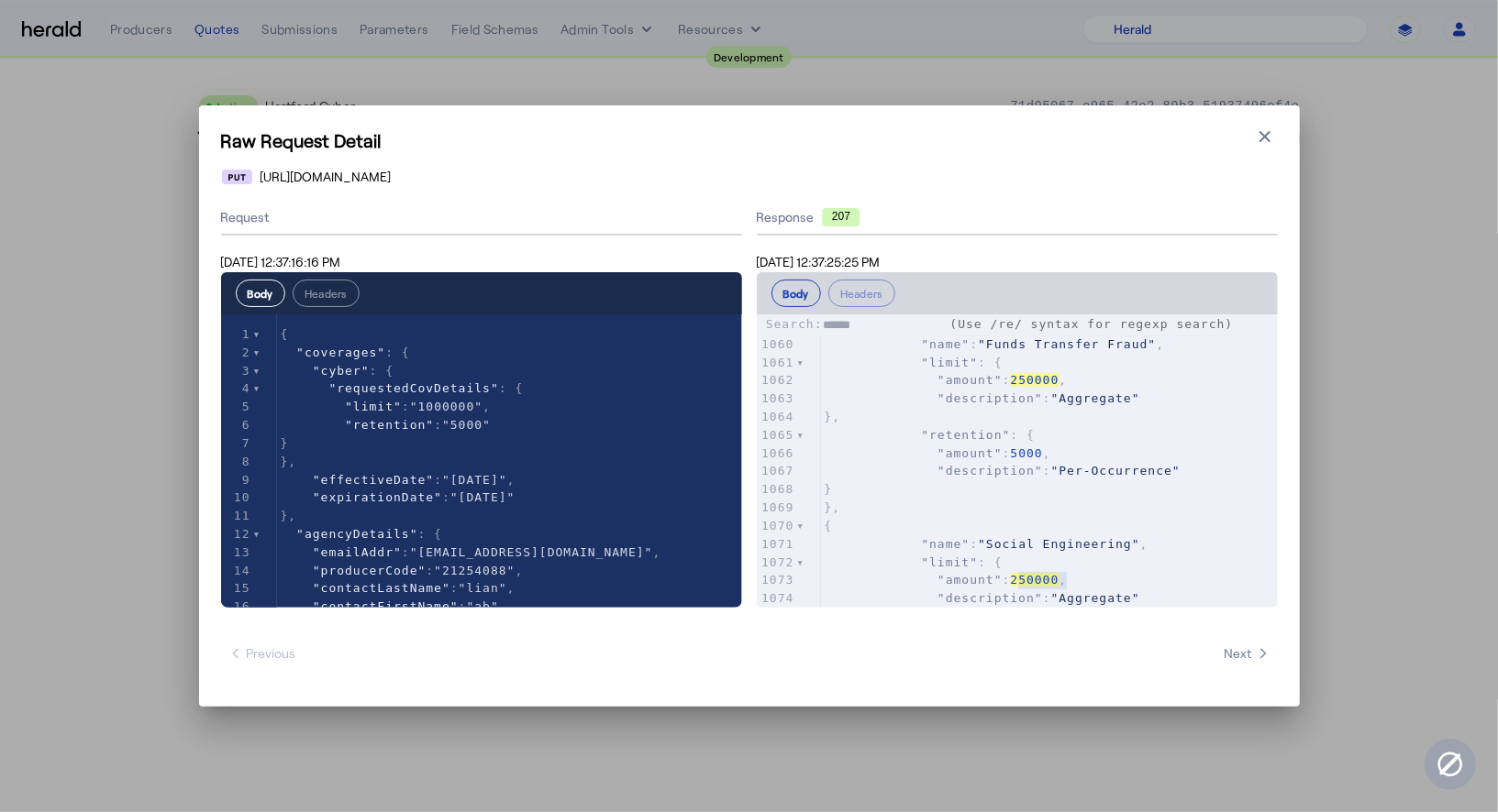
type input "******"
type input "***"
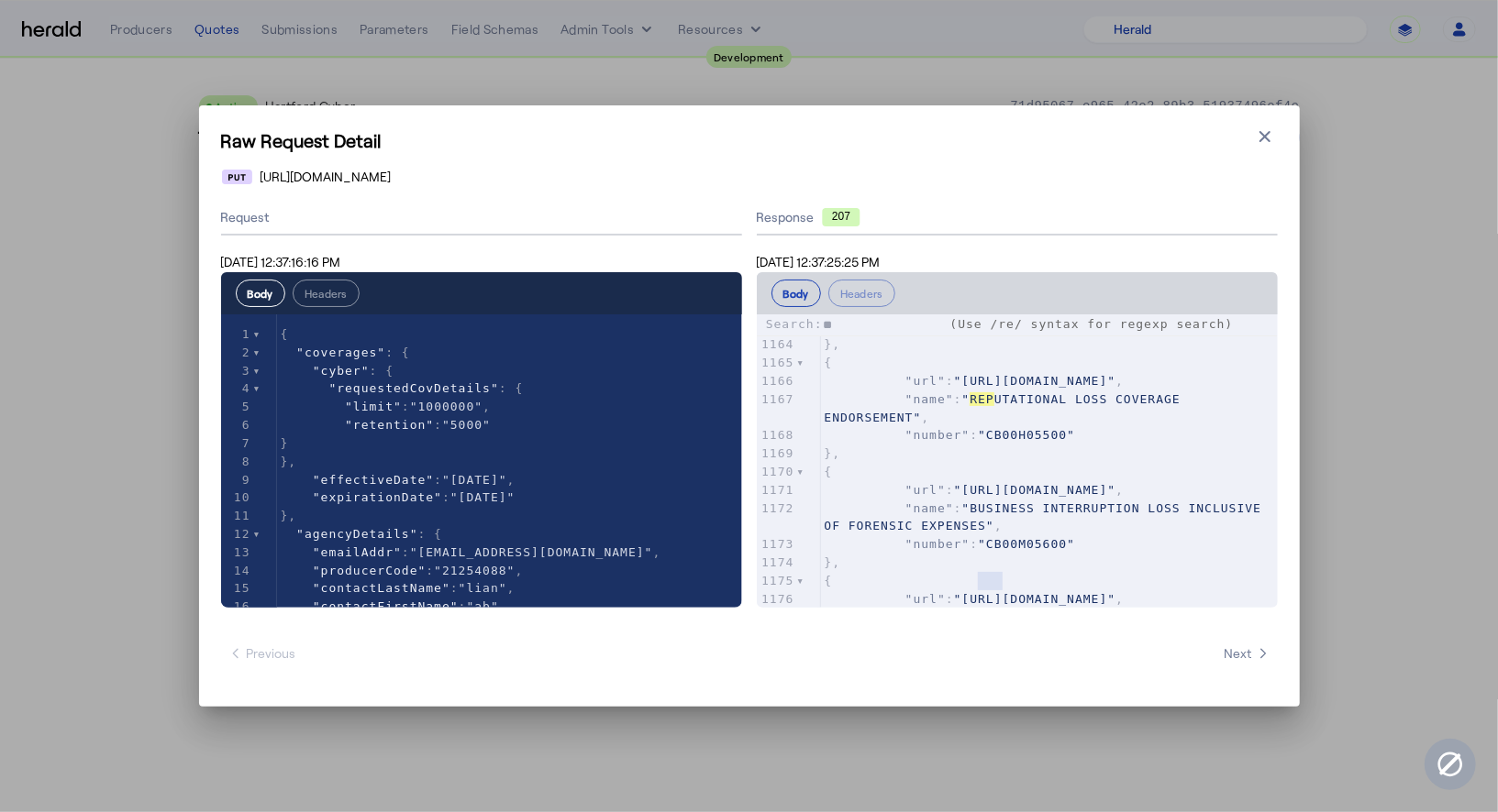
type input "*"
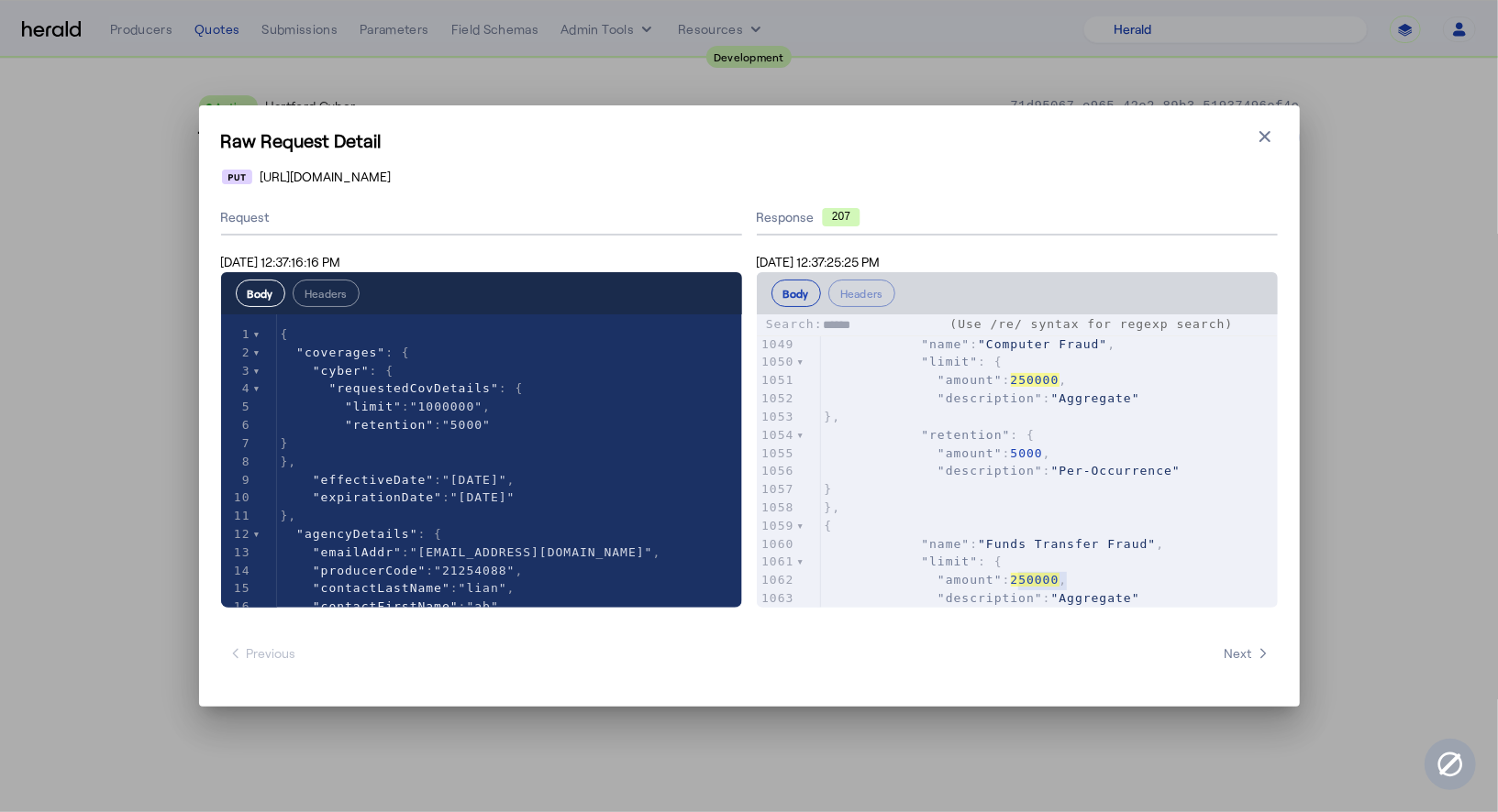
type input "******"
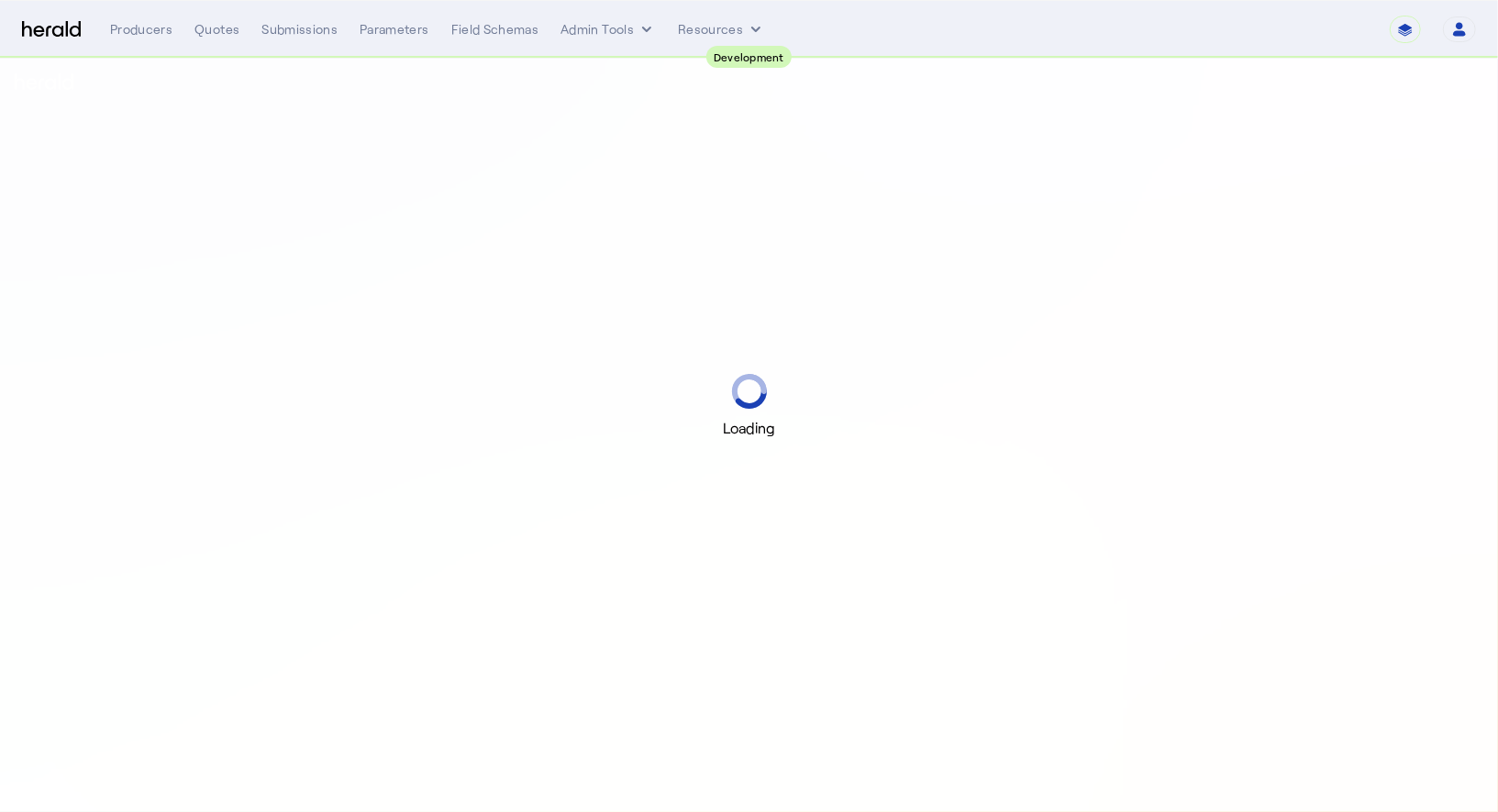
select select "pfm_2v8p_herald_api"
